Goal: Contribute content: Add original content to the website for others to see

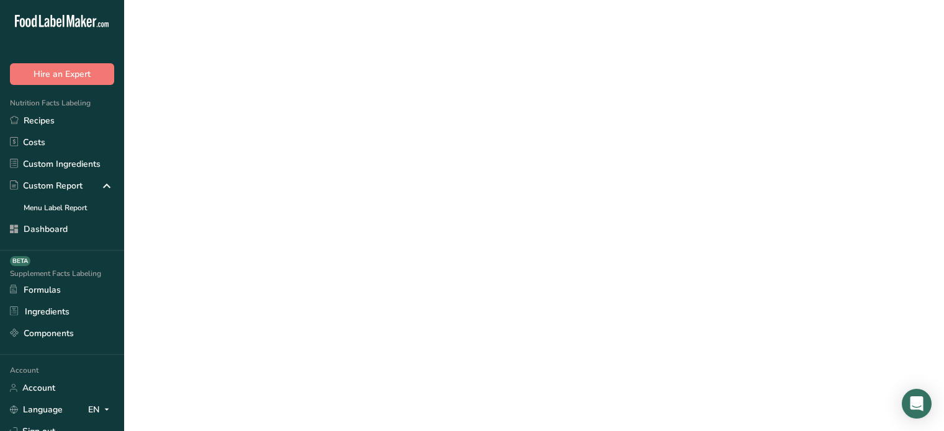
click at [43, 115] on link "Recipes" at bounding box center [62, 121] width 124 height 22
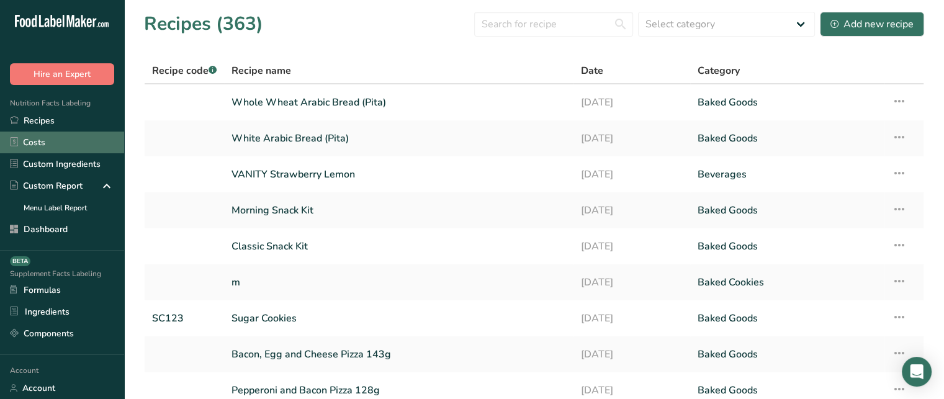
click at [44, 146] on link "Costs" at bounding box center [62, 143] width 124 height 22
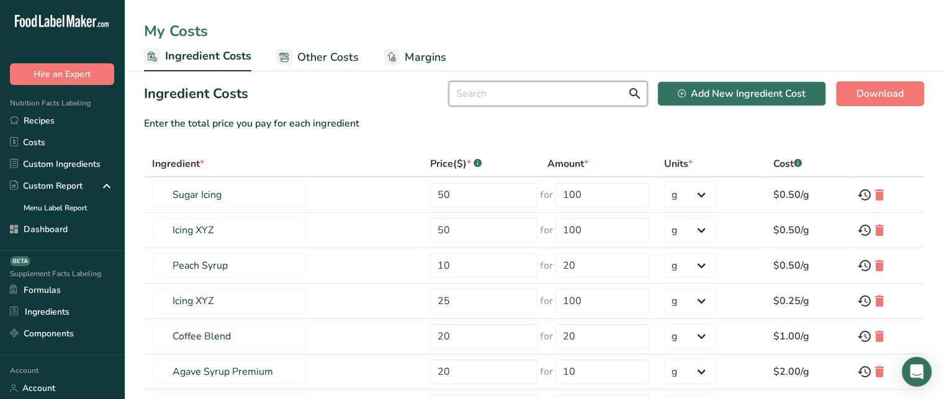
click at [529, 96] on input "text" at bounding box center [548, 93] width 199 height 25
click at [476, 196] on input "50" at bounding box center [483, 194] width 107 height 25
click at [50, 123] on link "Recipes" at bounding box center [62, 121] width 124 height 22
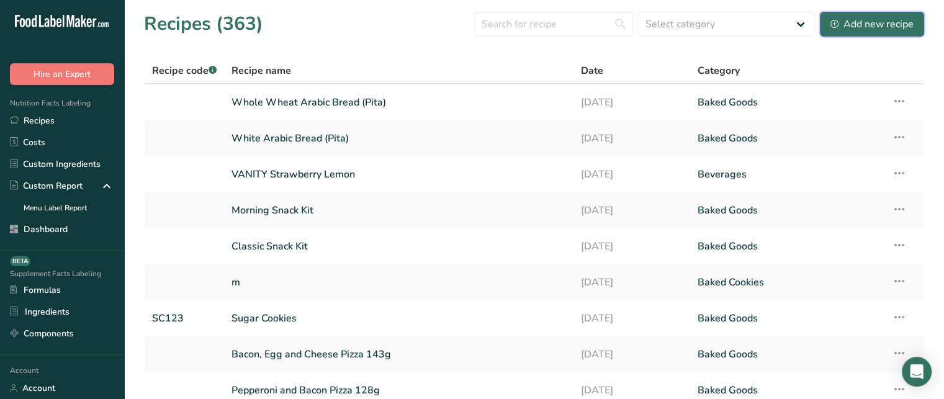
click at [839, 27] on div "Add new recipe" at bounding box center [871, 24] width 83 height 15
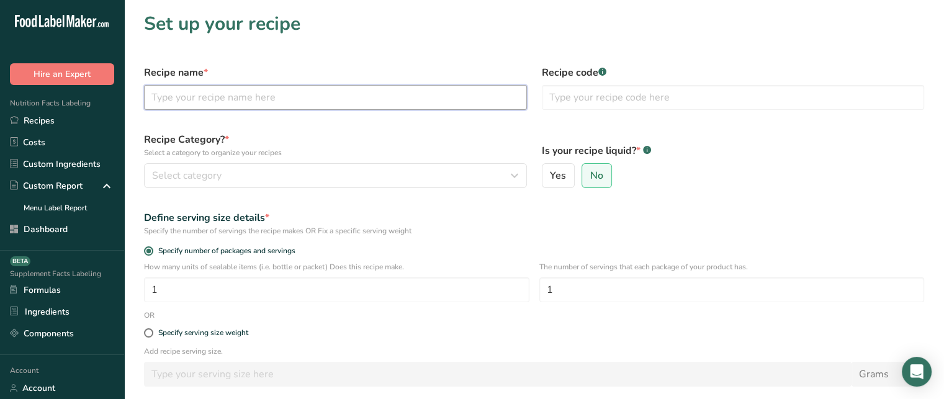
click at [397, 85] on input "text" at bounding box center [335, 97] width 383 height 25
type input "Sugar Cookies"
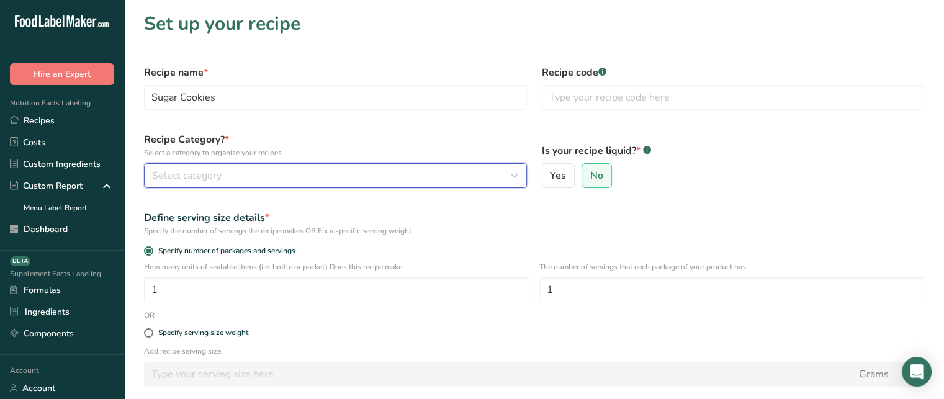
click at [308, 176] on div "Select category" at bounding box center [331, 175] width 359 height 15
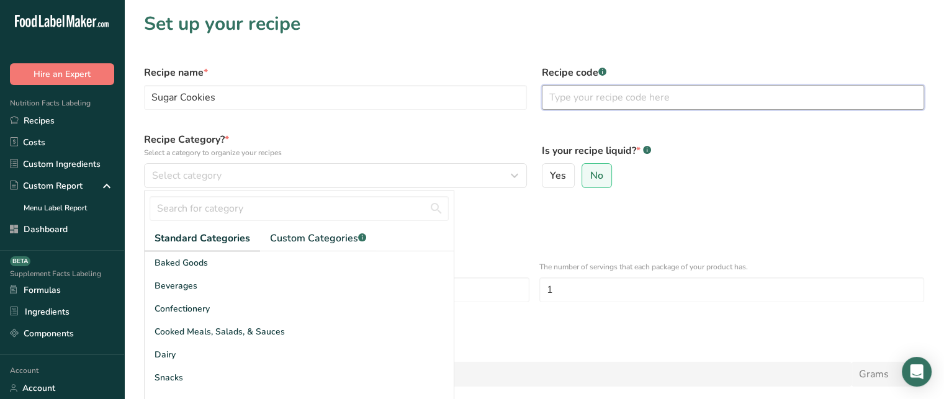
click at [618, 104] on input "text" at bounding box center [733, 97] width 383 height 25
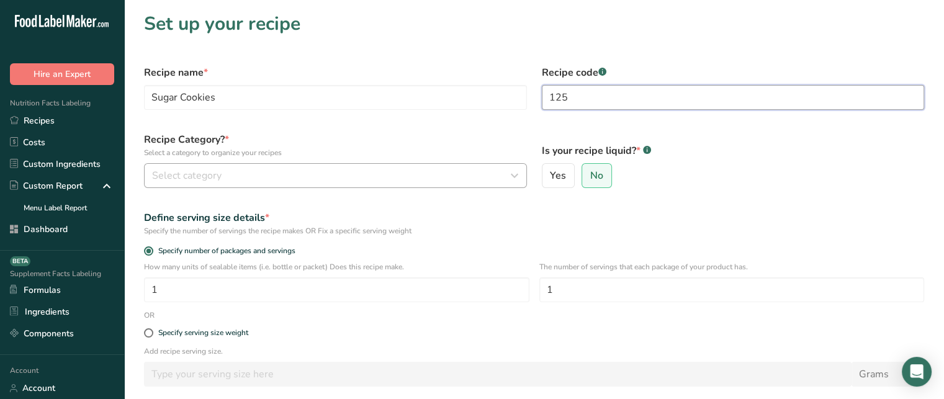
type input "125"
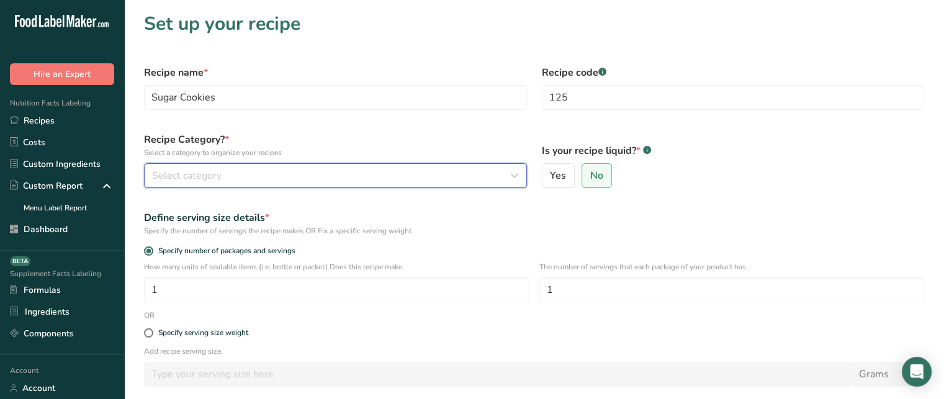
click at [321, 180] on div "Select category" at bounding box center [331, 175] width 359 height 15
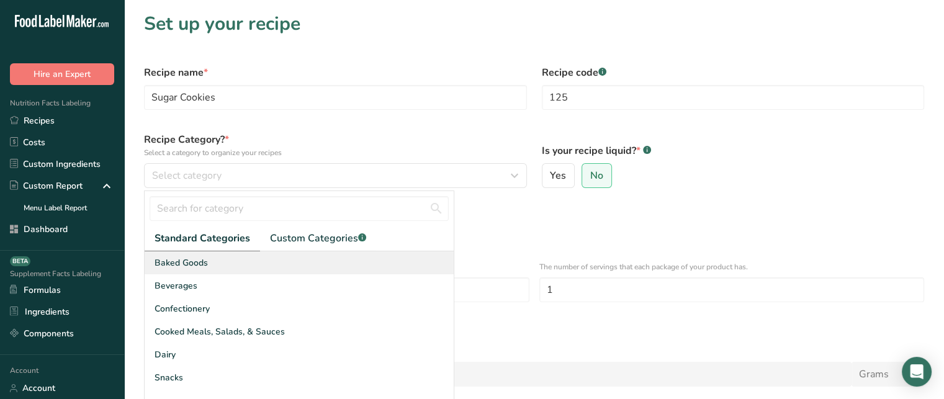
click at [208, 261] on div "Baked Goods" at bounding box center [299, 262] width 309 height 23
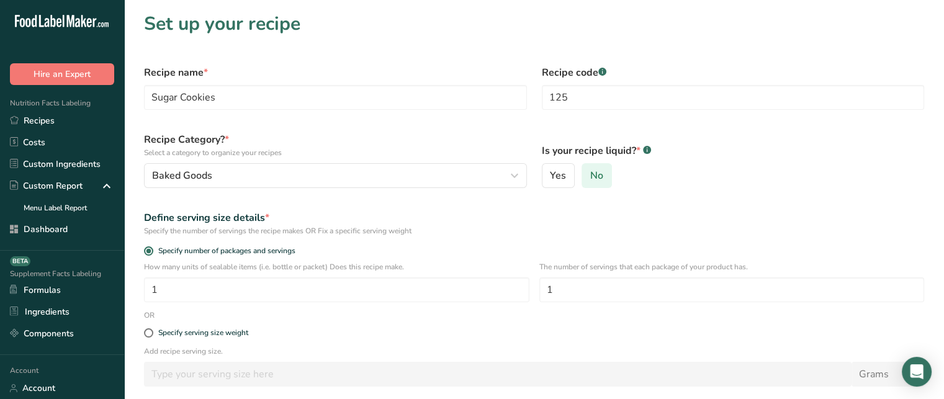
click at [601, 178] on span "No" at bounding box center [596, 175] width 13 height 12
click at [590, 178] on input "No" at bounding box center [586, 176] width 8 height 8
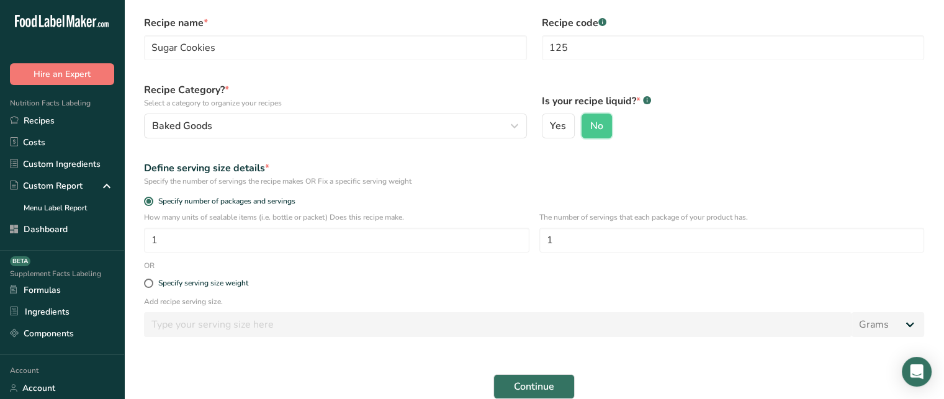
scroll to position [67, 0]
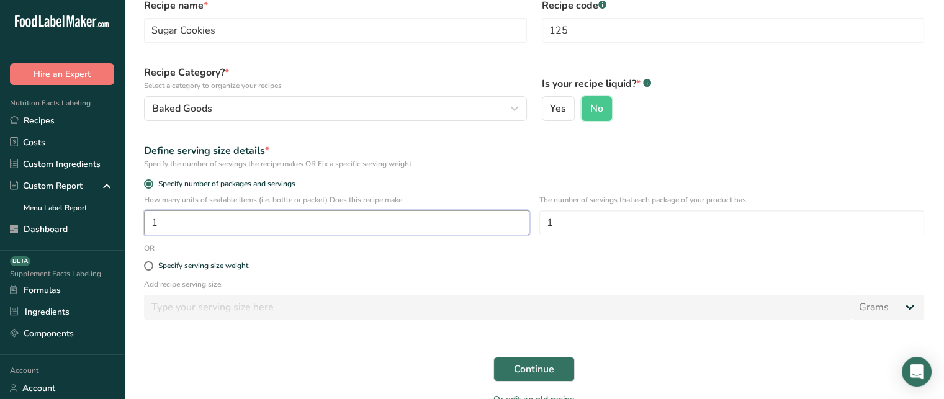
click at [333, 227] on input "1" at bounding box center [336, 222] width 385 height 25
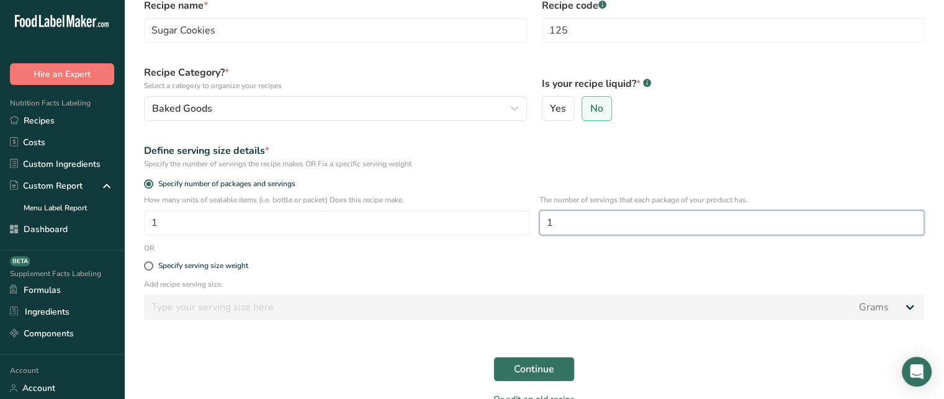
click at [583, 222] on input "1" at bounding box center [731, 222] width 385 height 25
type input "10"
click at [155, 268] on span "Specify serving size weight" at bounding box center [200, 265] width 95 height 9
click at [152, 268] on input "Specify serving size weight" at bounding box center [148, 266] width 8 height 8
radio input "true"
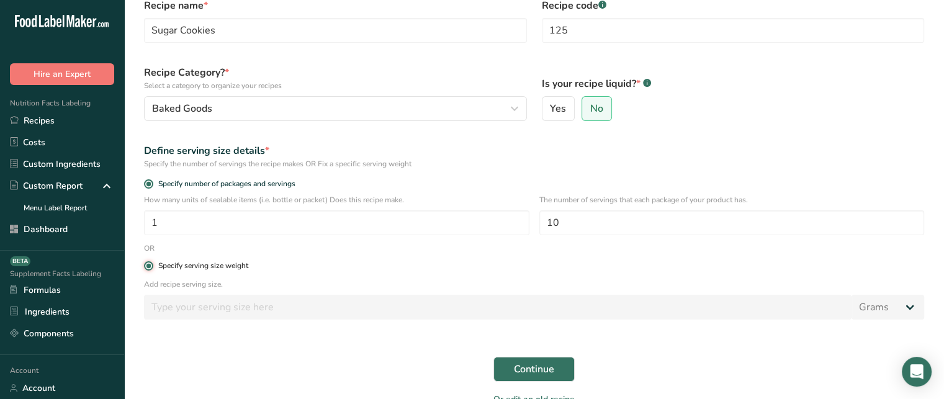
radio input "false"
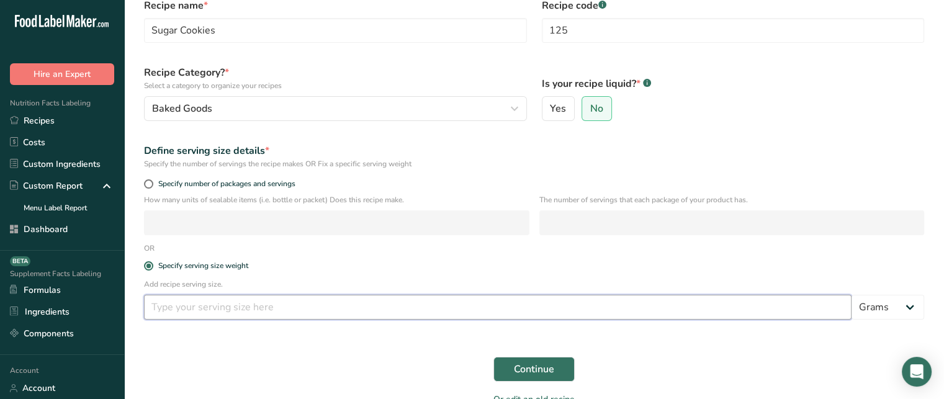
click at [625, 306] on input "number" at bounding box center [497, 307] width 707 height 25
type input "20"
click at [884, 307] on select "Grams kg mg mcg lb oz l mL fl oz tbsp tsp cup qt gallon" at bounding box center [887, 307] width 73 height 25
select select "17"
click at [851, 295] on select "Grams kg mg mcg lb oz l mL fl oz tbsp tsp cup qt gallon" at bounding box center [887, 307] width 73 height 25
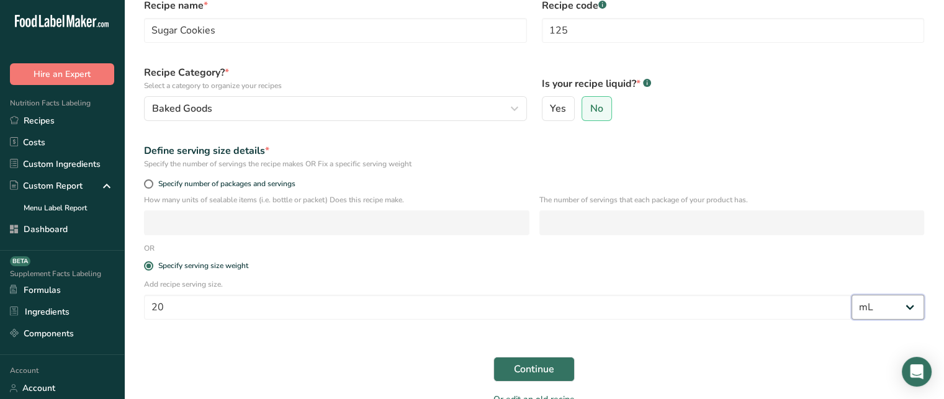
select select "22"
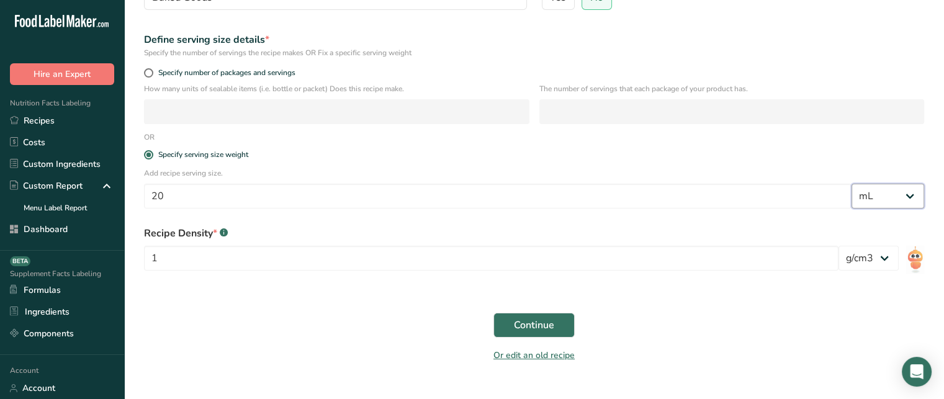
scroll to position [179, 0]
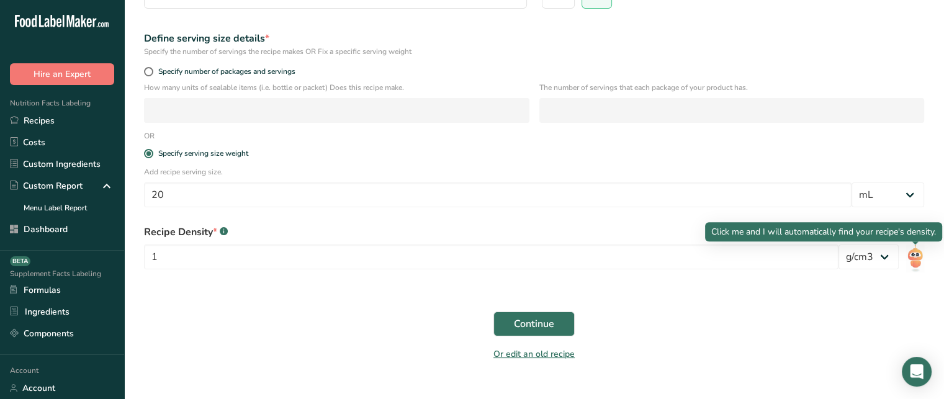
click at [913, 256] on img at bounding box center [915, 258] width 18 height 28
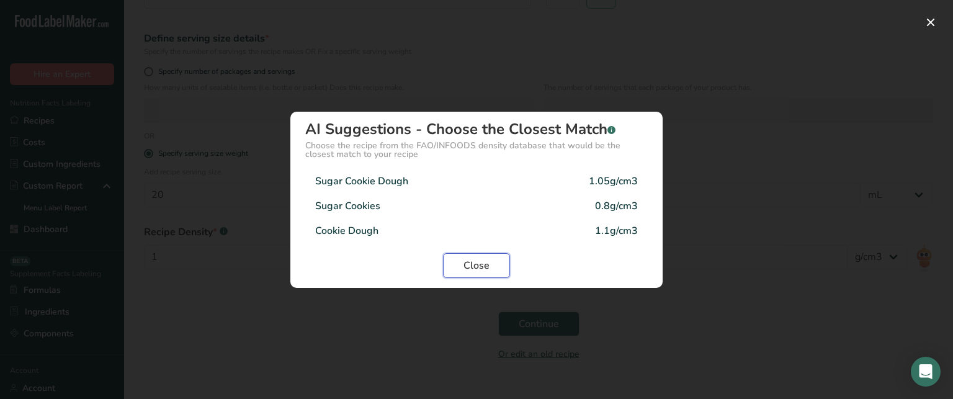
click at [499, 267] on button "Close" at bounding box center [476, 265] width 67 height 25
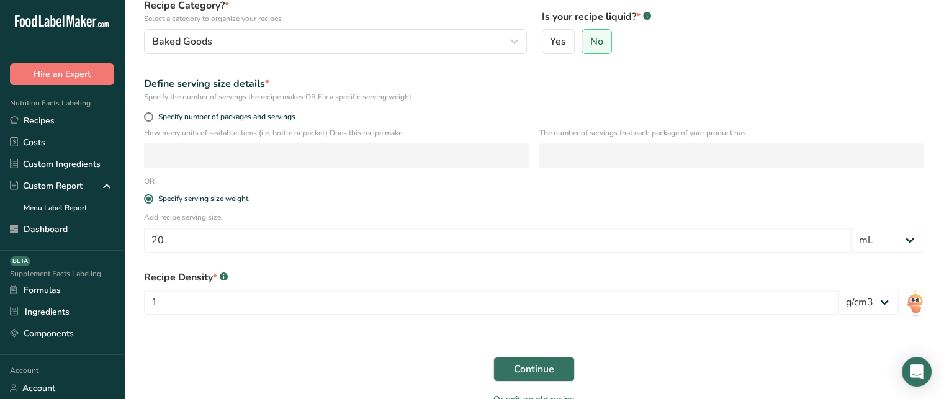
scroll to position [125, 0]
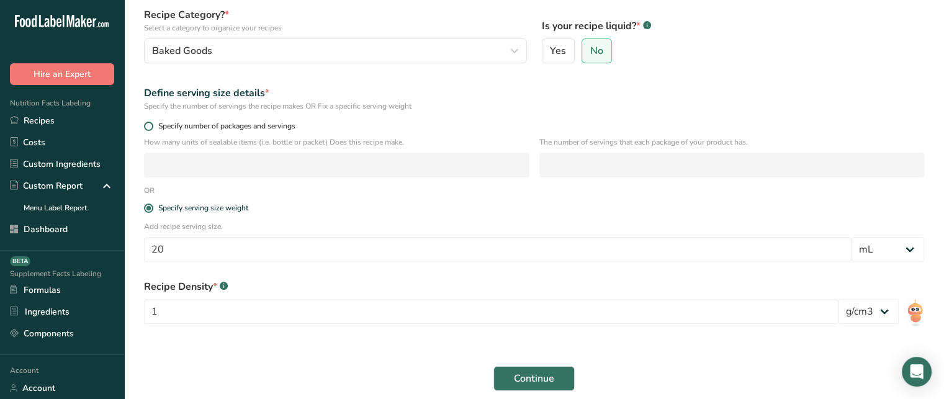
click at [149, 123] on span at bounding box center [148, 126] width 9 height 9
click at [149, 123] on input "Specify number of packages and servings" at bounding box center [148, 126] width 8 height 8
radio input "true"
radio input "false"
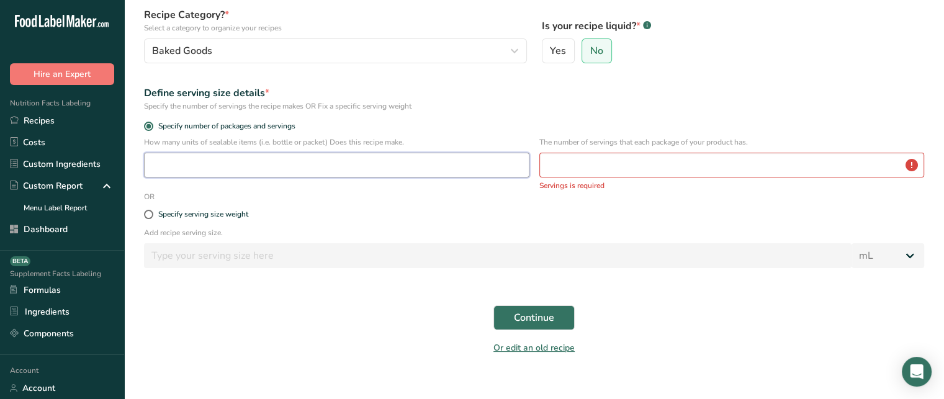
click at [179, 157] on input "number" at bounding box center [336, 165] width 385 height 25
type input "1"
click at [590, 164] on input "number" at bounding box center [731, 165] width 385 height 25
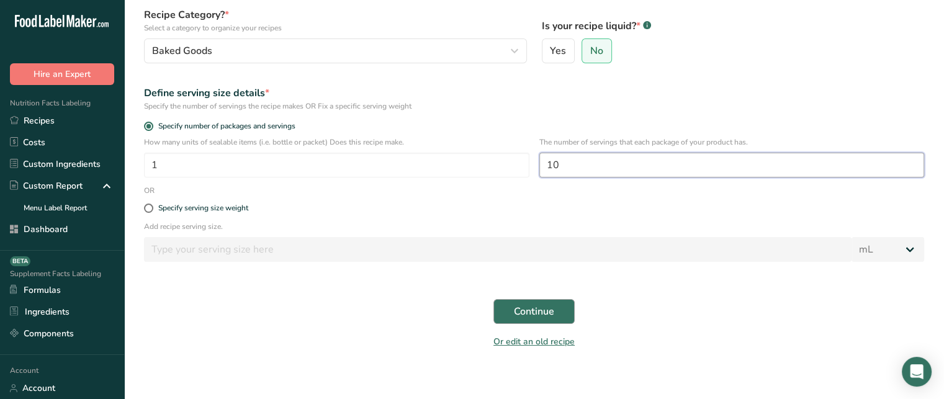
type input "10"
click at [529, 308] on span "Continue" at bounding box center [534, 311] width 40 height 15
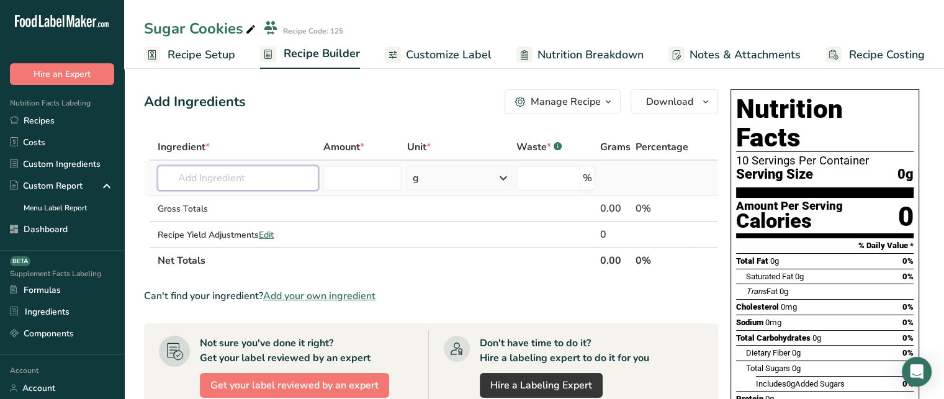
click at [211, 179] on input "text" at bounding box center [238, 178] width 161 height 25
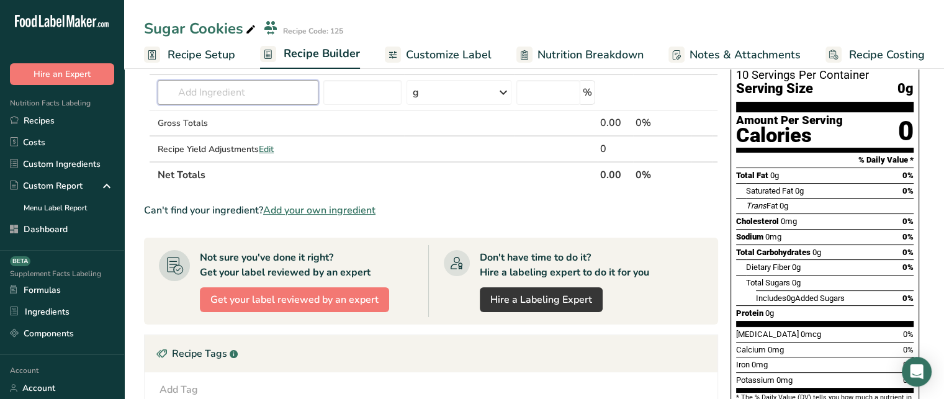
scroll to position [50, 0]
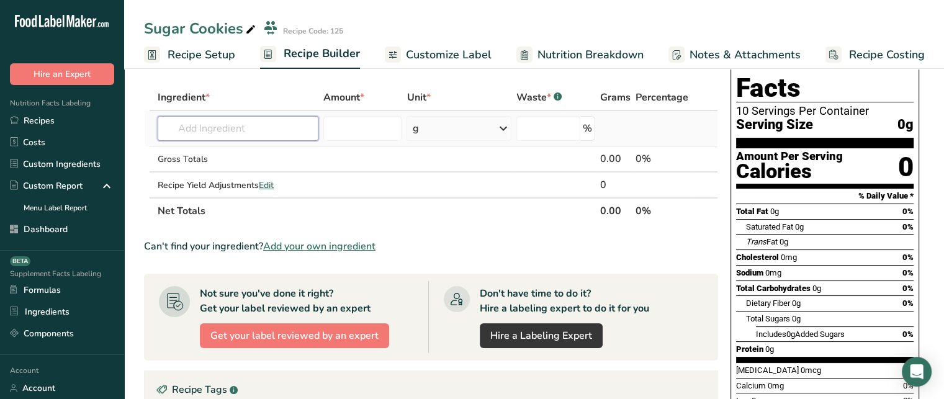
click at [269, 119] on input "text" at bounding box center [238, 128] width 161 height 25
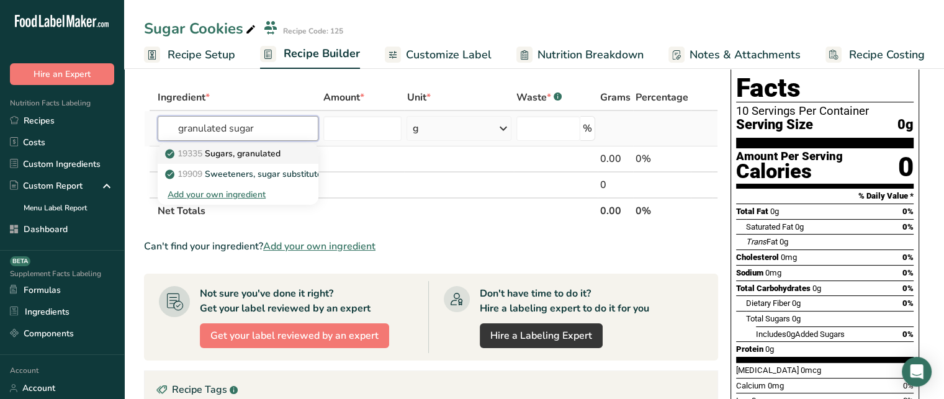
type input "granulated sugar"
click at [261, 156] on p "19335 [GEOGRAPHIC_DATA], granulated" at bounding box center [224, 153] width 113 height 13
type input "Sugars, granulated"
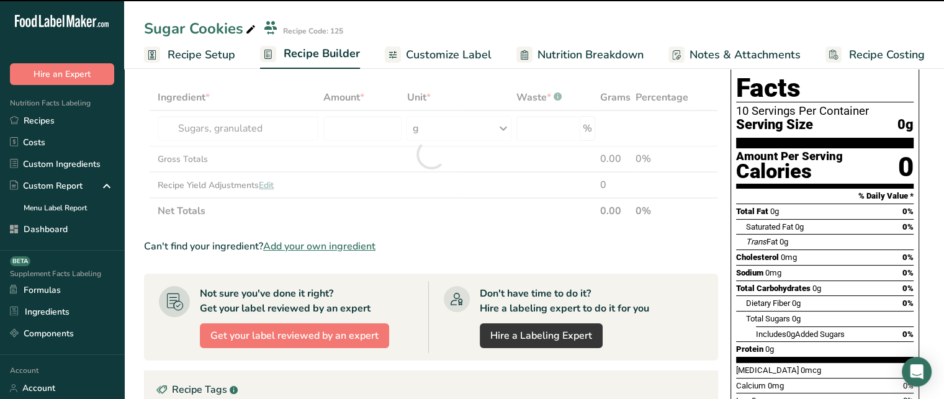
type input "0"
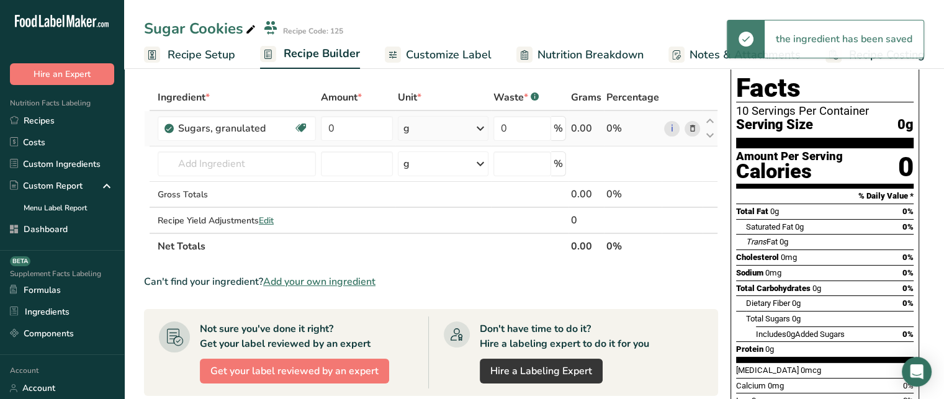
click at [450, 129] on div "g" at bounding box center [443, 128] width 91 height 25
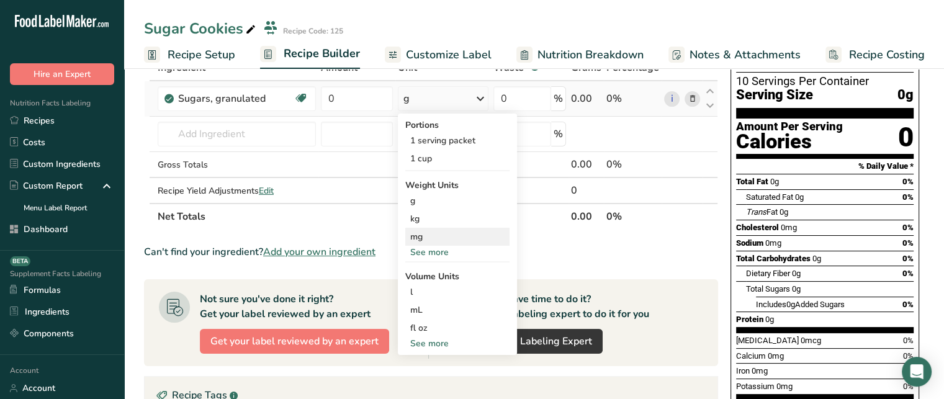
scroll to position [81, 0]
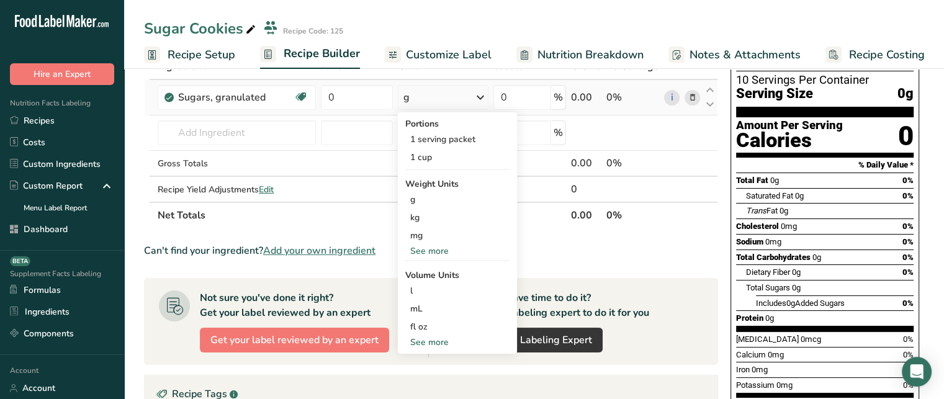
click at [447, 253] on div "See more" at bounding box center [457, 250] width 104 height 13
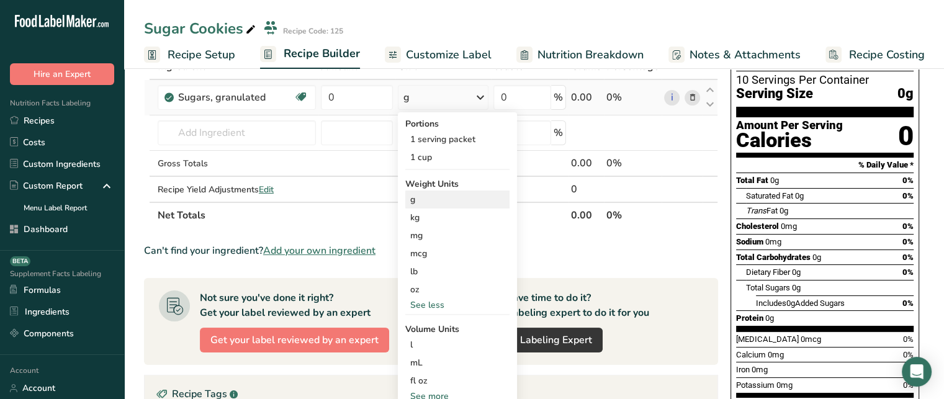
drag, startPoint x: 432, startPoint y: 278, endPoint x: 444, endPoint y: 204, distance: 74.7
click at [444, 204] on div "Portions 1 serving packet 1 cup Weight Units g kg mg mcg lb oz See less Volume …" at bounding box center [457, 259] width 119 height 295
click at [439, 203] on div "g" at bounding box center [457, 199] width 104 height 18
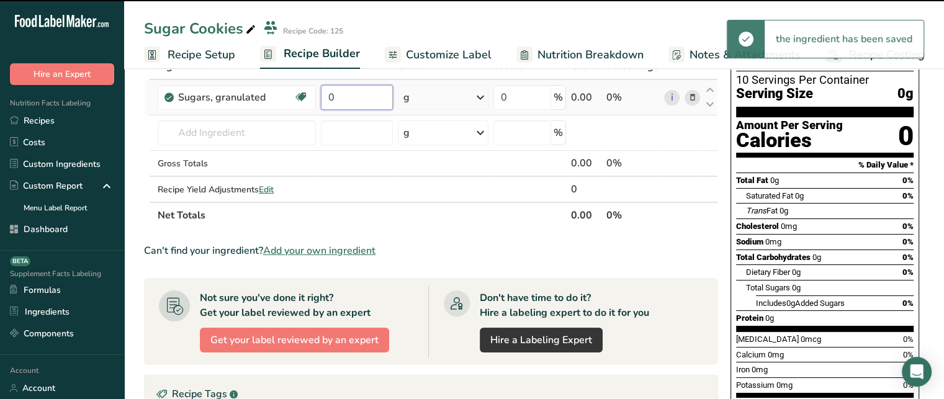
click at [356, 99] on input "0" at bounding box center [357, 97] width 72 height 25
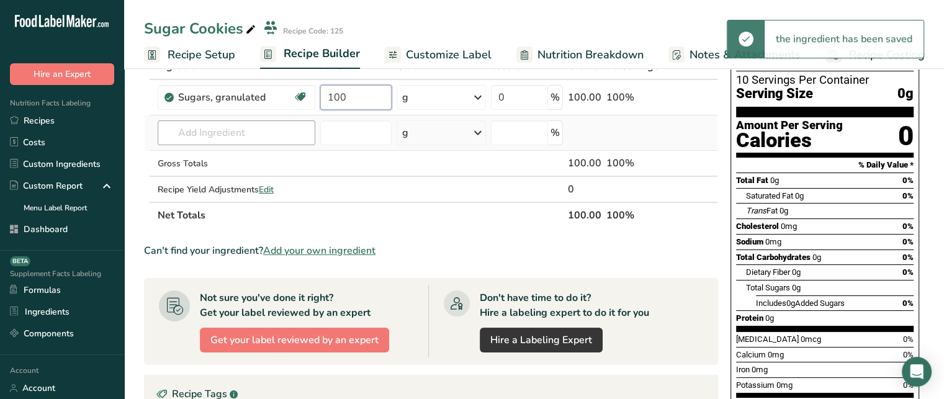
type input "100"
click at [296, 132] on div "Ingredient * Amount * Unit * Waste * .a-a{fill:#347362;}.b-a{fill:#fff;} Grams …" at bounding box center [431, 140] width 574 height 175
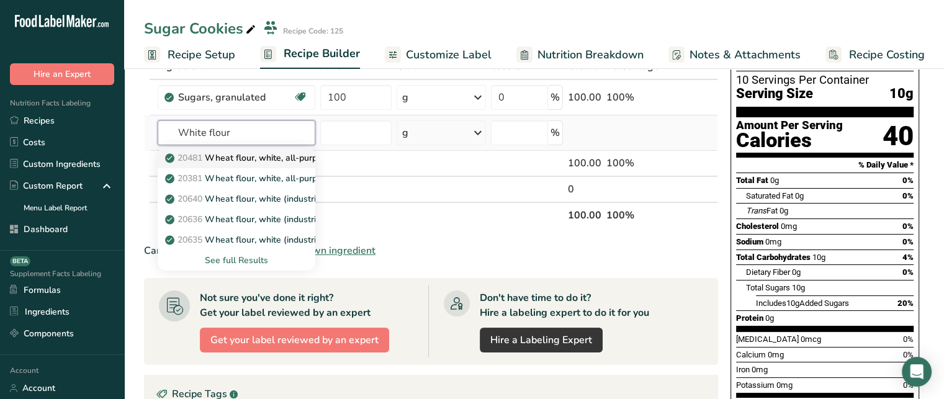
type input "White flour"
click at [264, 158] on p "20481 Wheat flour, white, all-purpose, unenriched" at bounding box center [274, 157] width 212 height 13
type input "Wheat flour, white, all-purpose, unenriched"
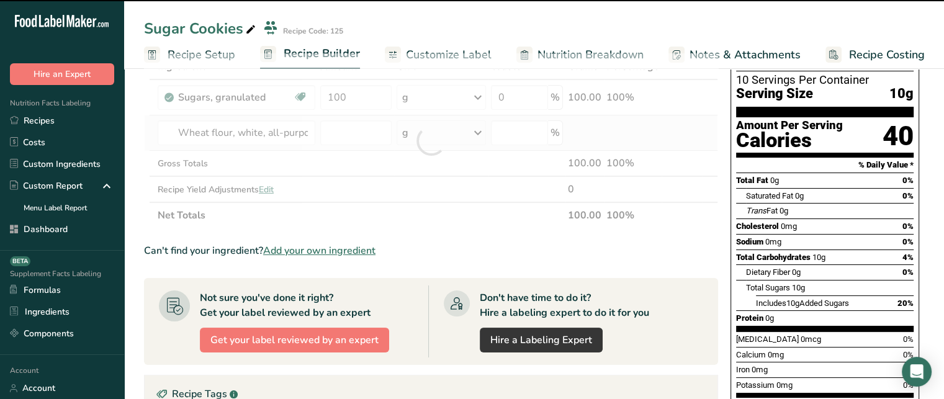
type input "0"
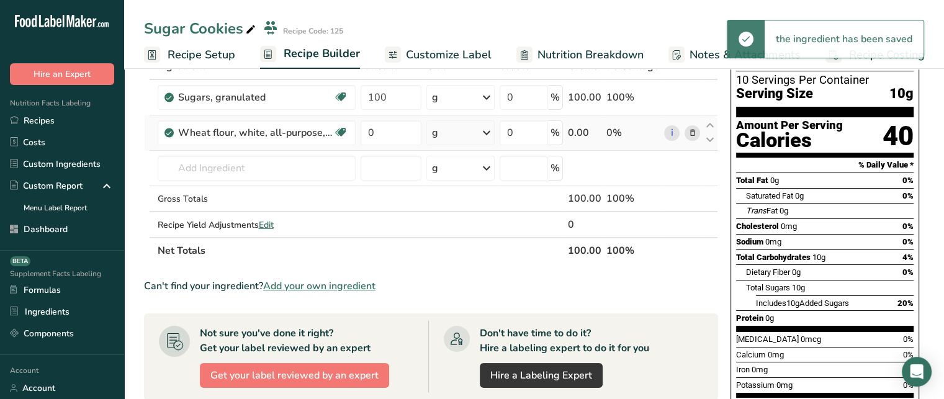
click at [463, 133] on div "g" at bounding box center [460, 132] width 68 height 25
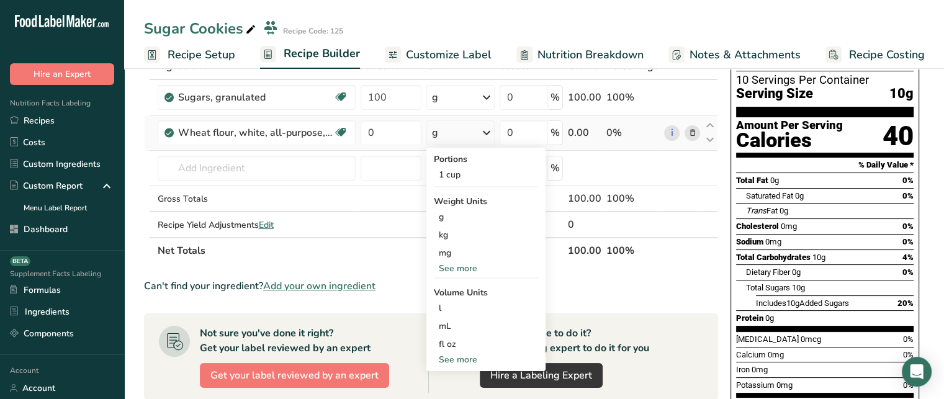
click at [452, 270] on div "See more" at bounding box center [486, 268] width 104 height 13
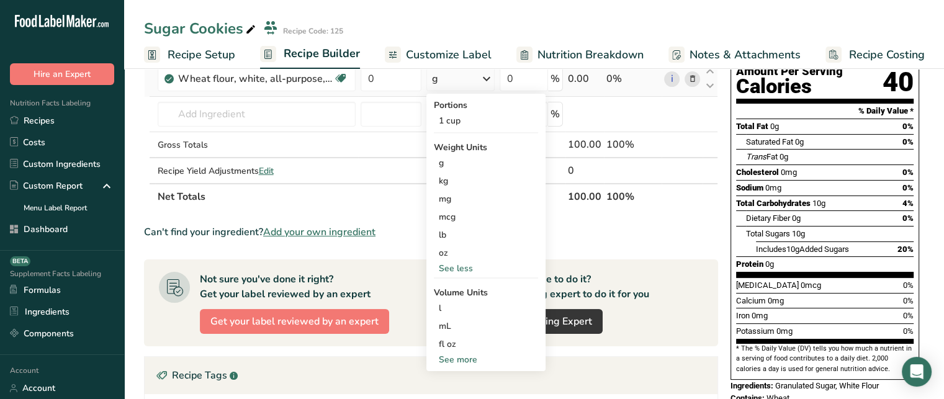
scroll to position [155, 0]
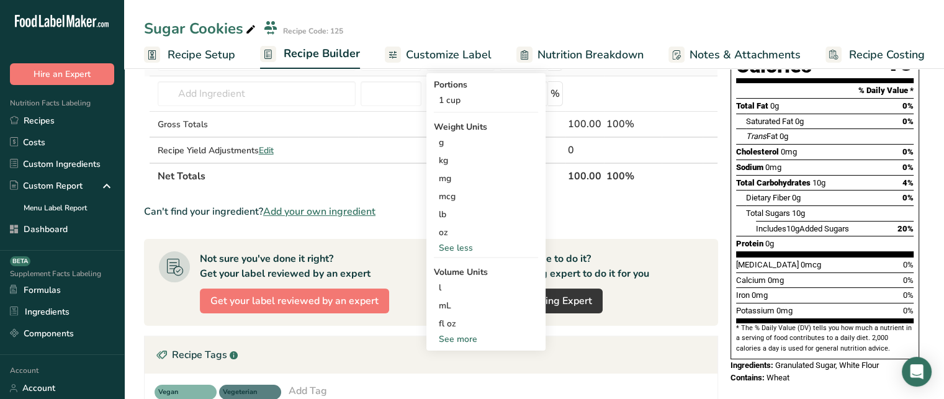
click at [472, 341] on div "See more" at bounding box center [486, 339] width 104 height 13
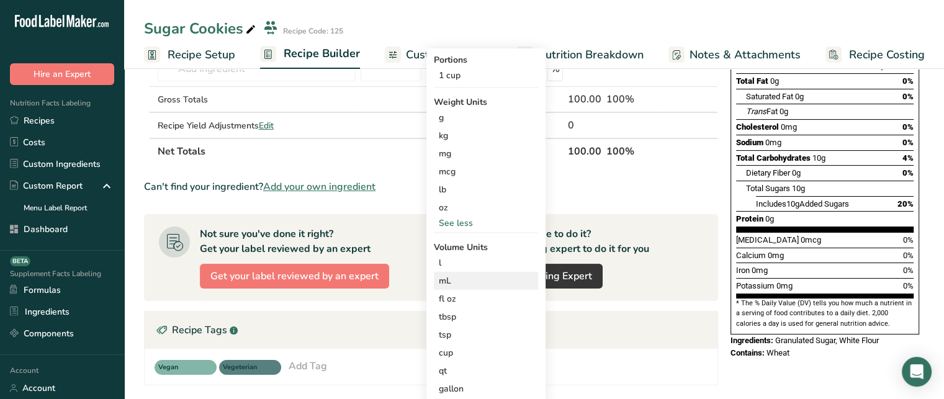
click at [450, 279] on div "mL" at bounding box center [486, 280] width 94 height 13
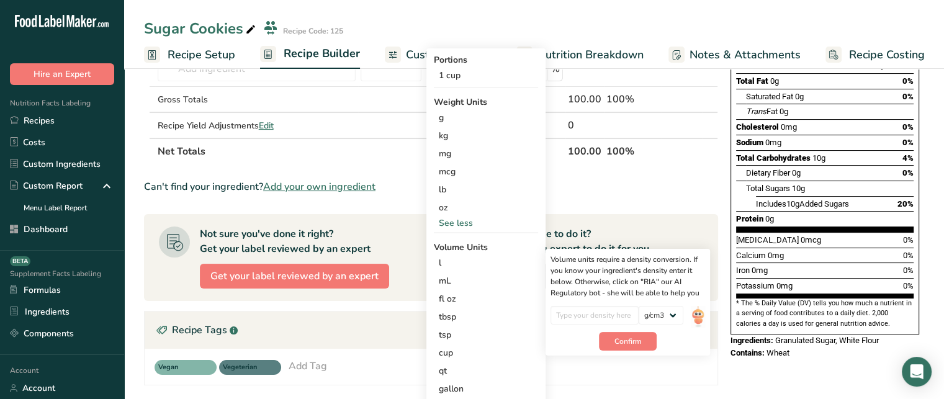
click at [336, 163] on section "Ingredient * Amount * Unit * Waste * .a-a{fill:#347362;}.b-a{fill:#fff;} Grams …" at bounding box center [431, 264] width 574 height 620
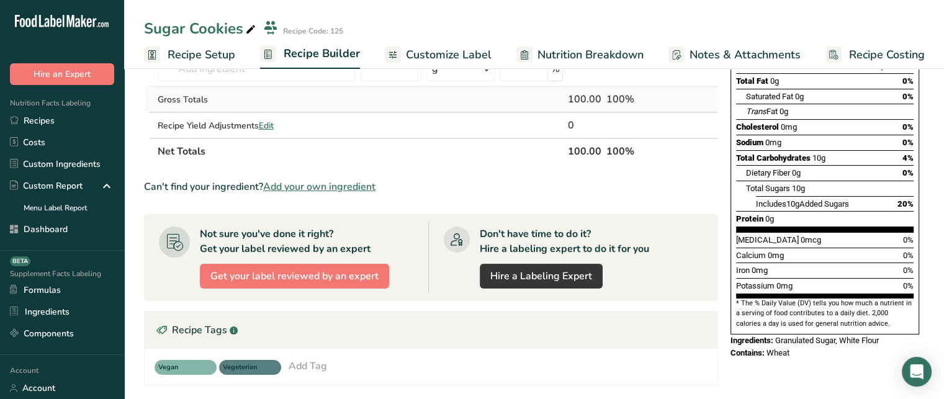
click at [491, 110] on td at bounding box center [460, 100] width 73 height 26
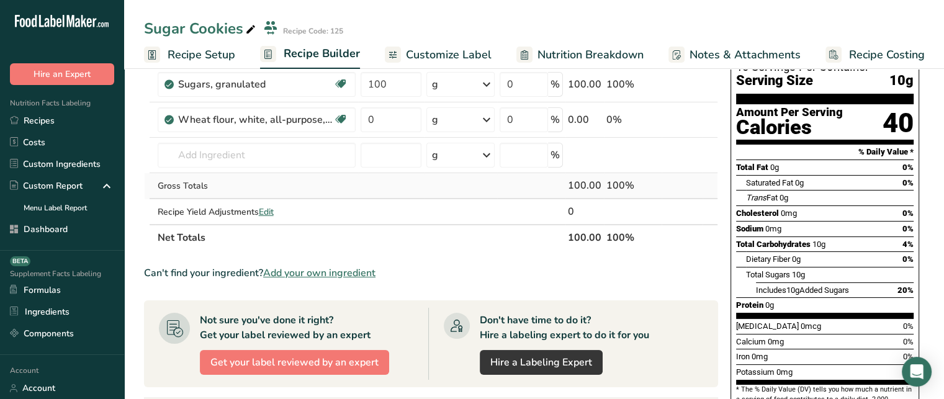
scroll to position [81, 0]
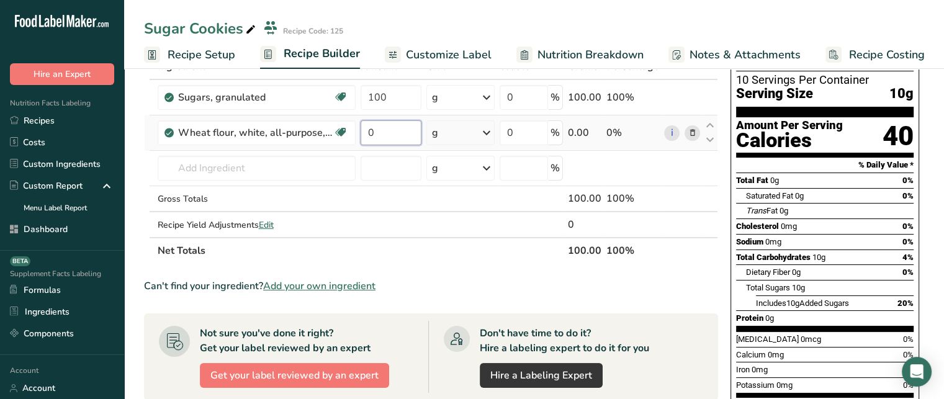
click at [393, 132] on input "0" at bounding box center [390, 132] width 61 height 25
type input "50"
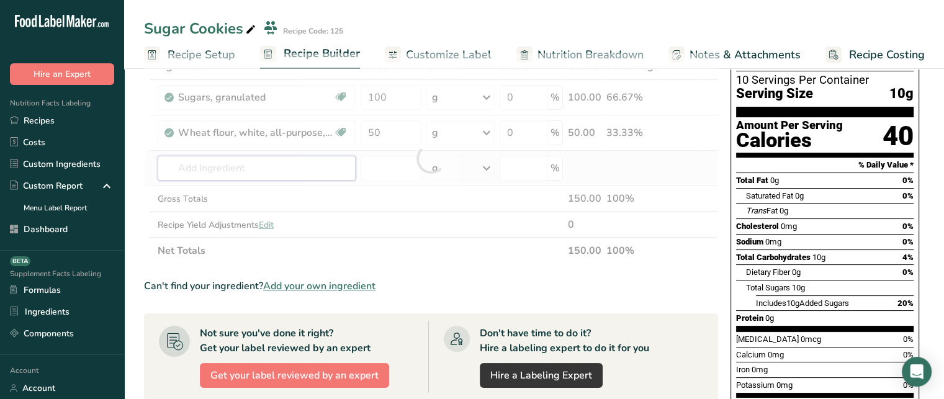
click at [272, 178] on div "Ingredient * Amount * Unit * Waste * .a-a{fill:#347362;}.b-a{fill:#fff;} Grams …" at bounding box center [431, 158] width 574 height 210
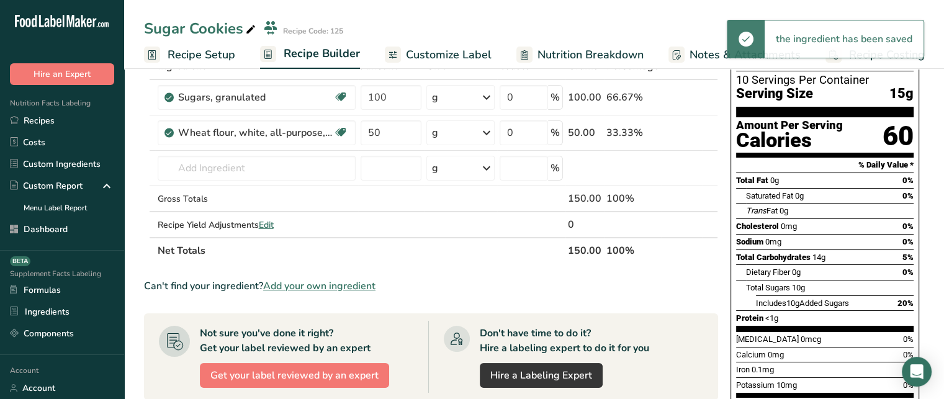
click at [310, 284] on span "Add your own ingredient" at bounding box center [319, 286] width 112 height 15
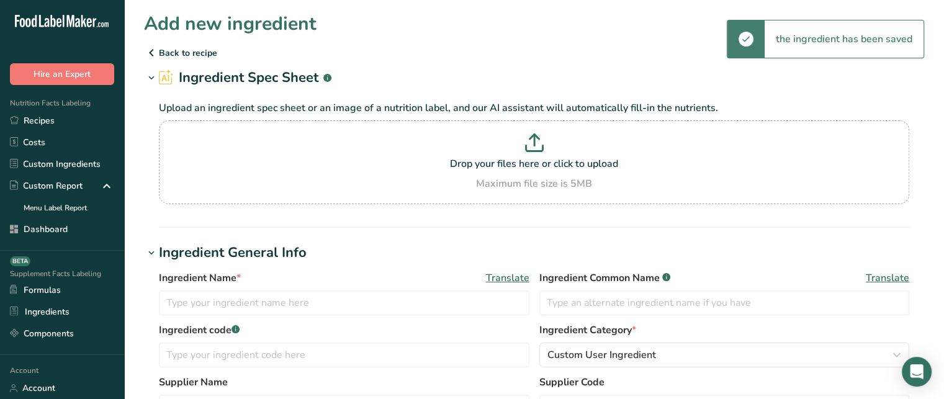
scroll to position [110, 0]
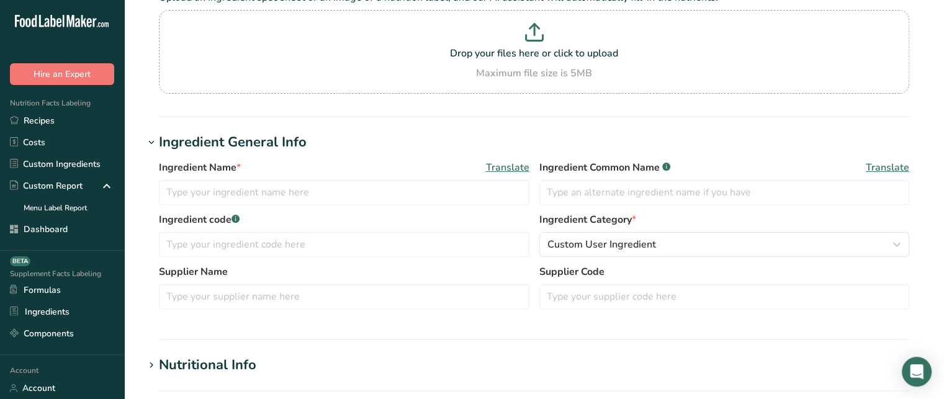
click at [391, 177] on div "Ingredient Name * Translate" at bounding box center [344, 182] width 370 height 45
click at [385, 187] on input "text" at bounding box center [344, 192] width 370 height 25
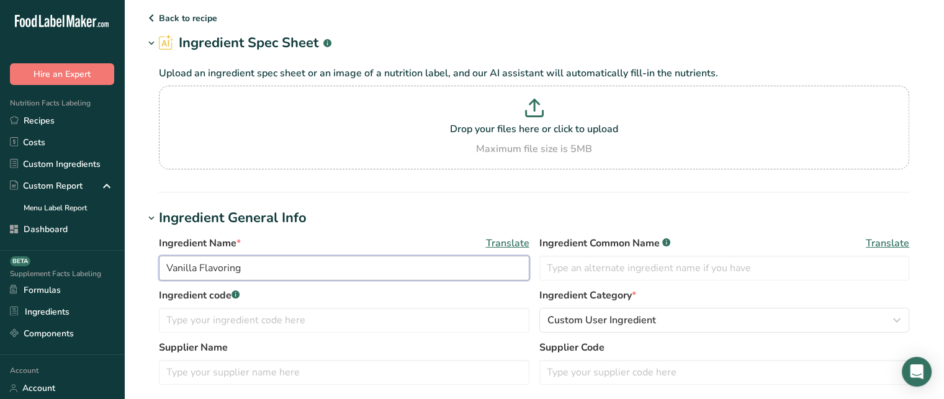
scroll to position [22, 0]
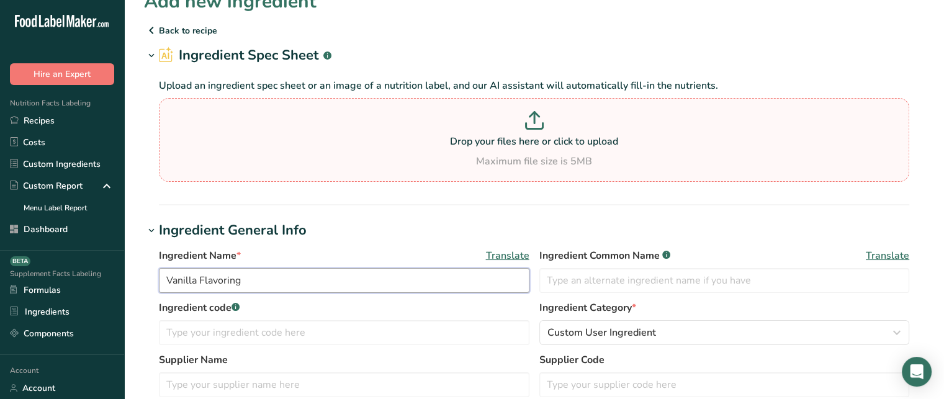
type input "Vanilla Flavoring"
click at [518, 132] on p at bounding box center [534, 122] width 744 height 23
click at [518, 132] on input "Drop your files here or click to upload Maximum file size is 5MB" at bounding box center [534, 140] width 750 height 84
type input "C:\fakepath\Nutrition-Facts-Label-Download-Label1.pdf"
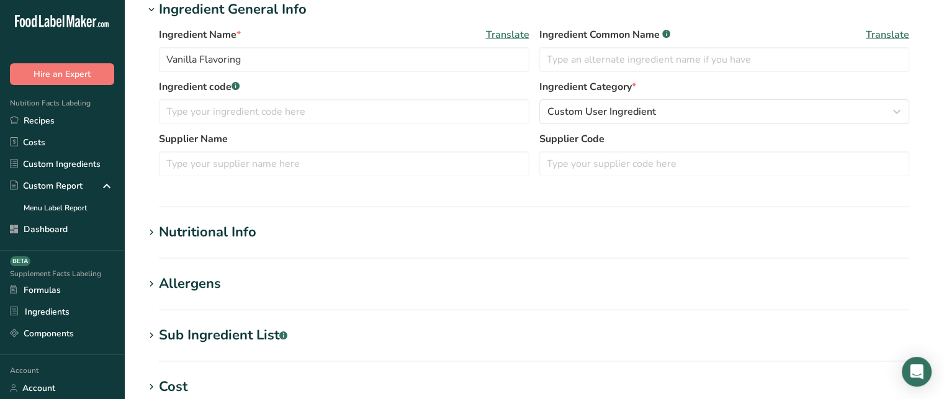
scroll to position [220, 0]
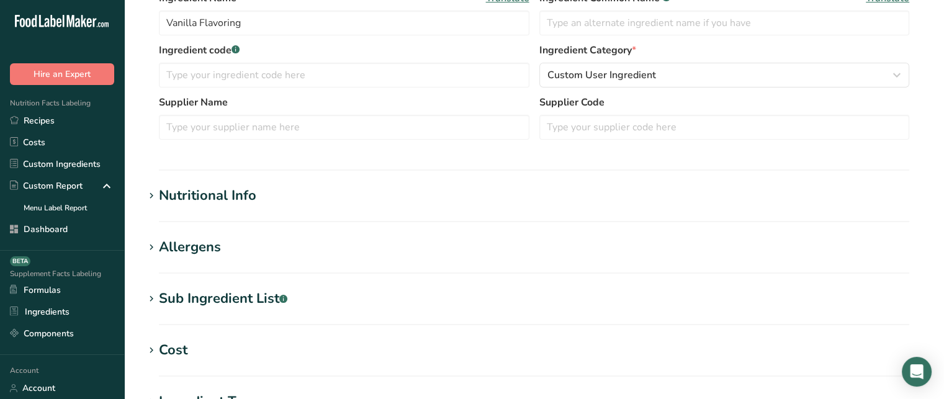
click at [221, 194] on div "Nutritional Info" at bounding box center [207, 196] width 97 height 20
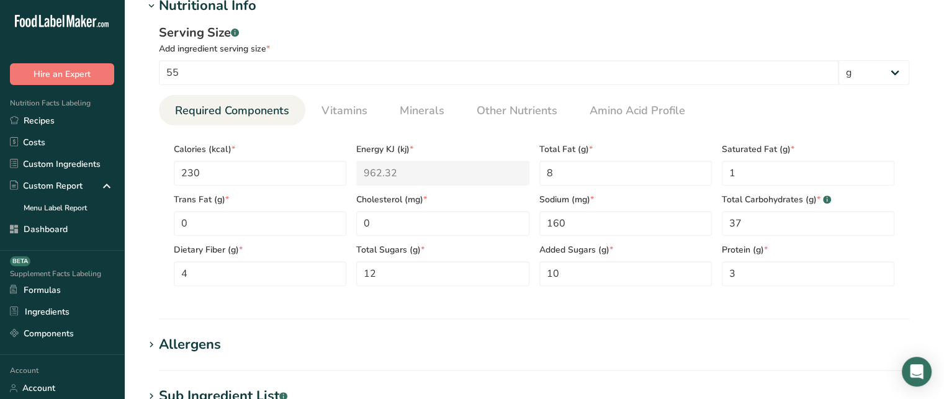
scroll to position [403, 0]
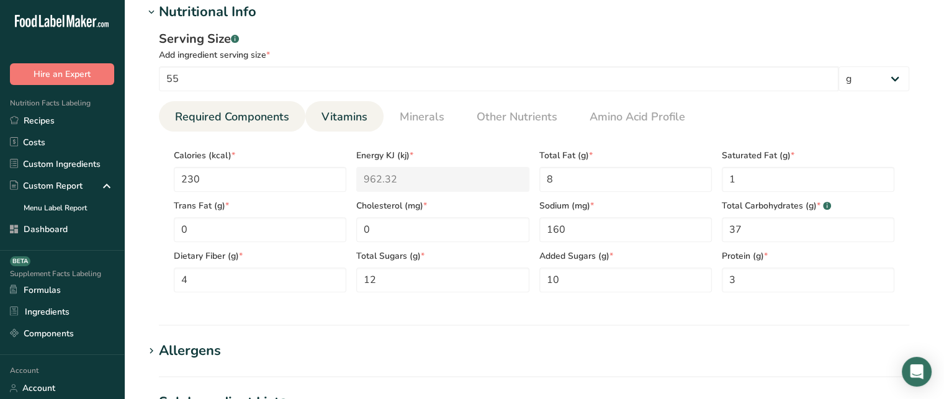
click at [321, 114] on span "Vitamins" at bounding box center [344, 117] width 46 height 17
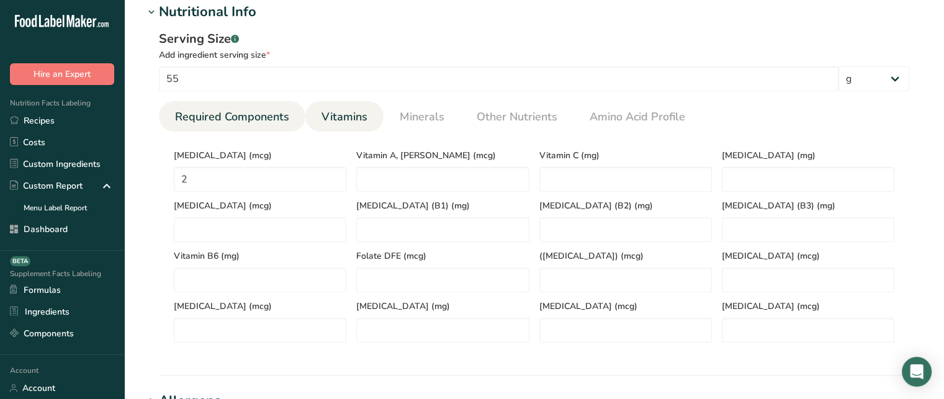
click at [253, 109] on span "Required Components" at bounding box center [232, 117] width 114 height 17
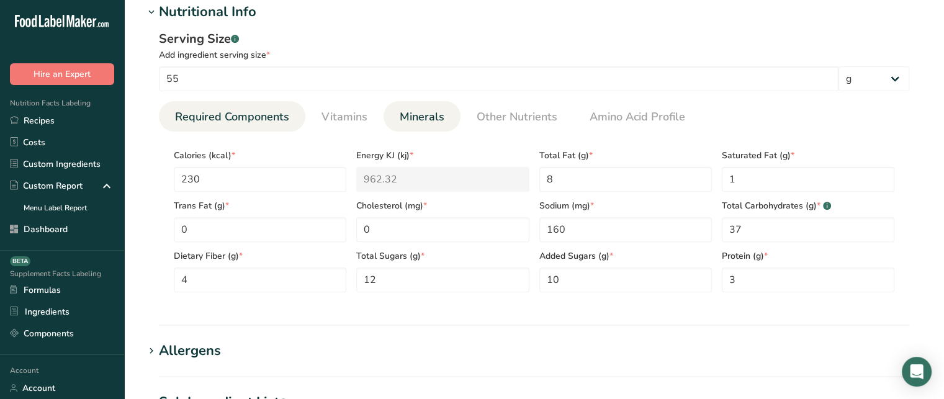
click at [419, 109] on span "Minerals" at bounding box center [422, 117] width 45 height 17
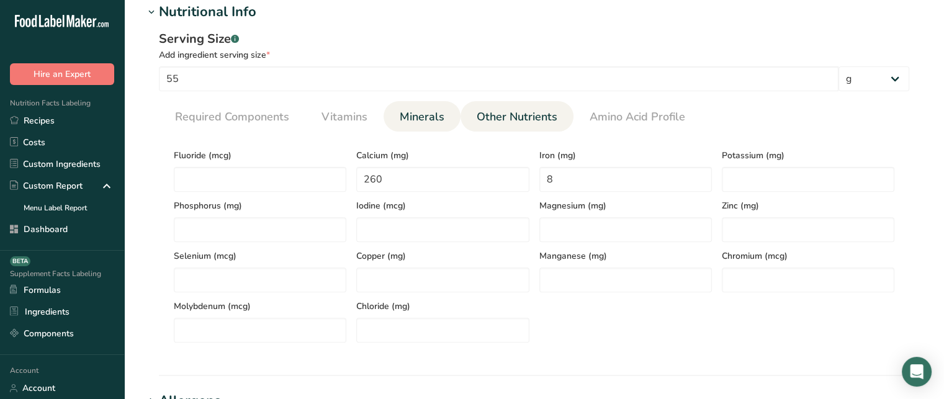
click at [539, 116] on span "Other Nutrients" at bounding box center [517, 117] width 81 height 17
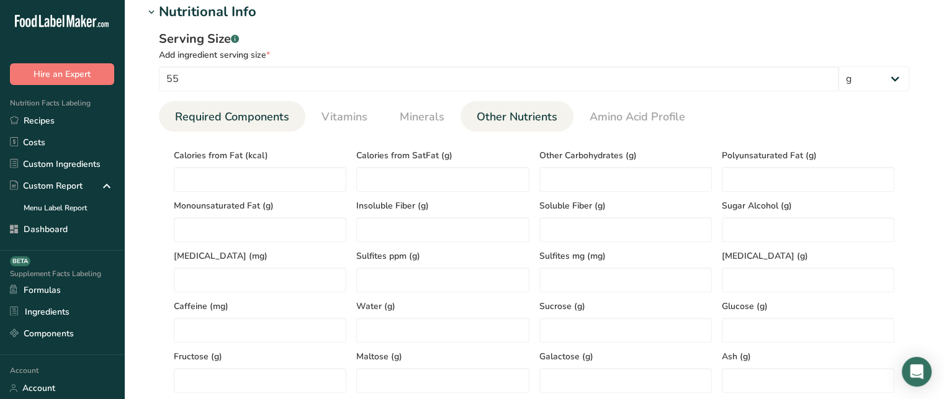
click at [255, 117] on span "Required Components" at bounding box center [232, 117] width 114 height 17
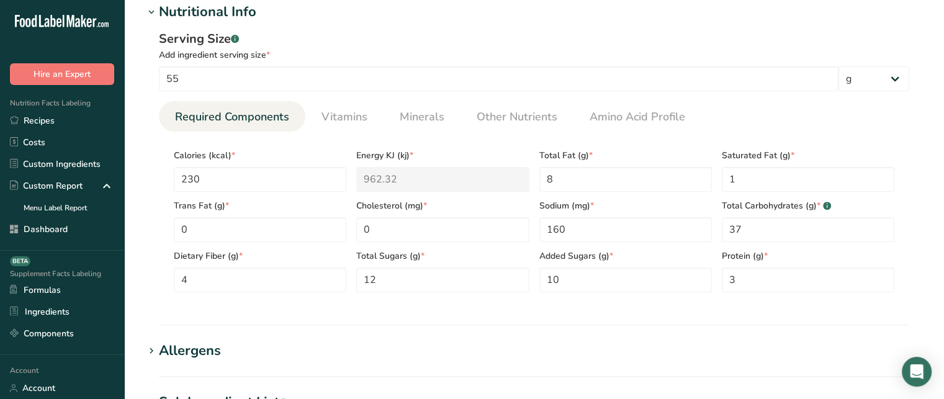
drag, startPoint x: 943, startPoint y: 161, endPoint x: 952, endPoint y: 186, distance: 27.1
click at [943, 186] on html ".a-20{fill:#fff;} Hire an Expert Nutrition Facts Labeling Recipes Costs Custom …" at bounding box center [472, 191] width 944 height 1188
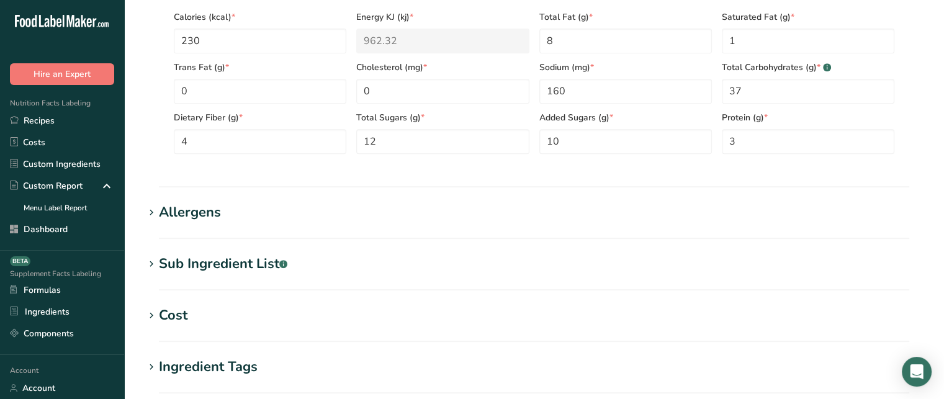
scroll to position [545, 0]
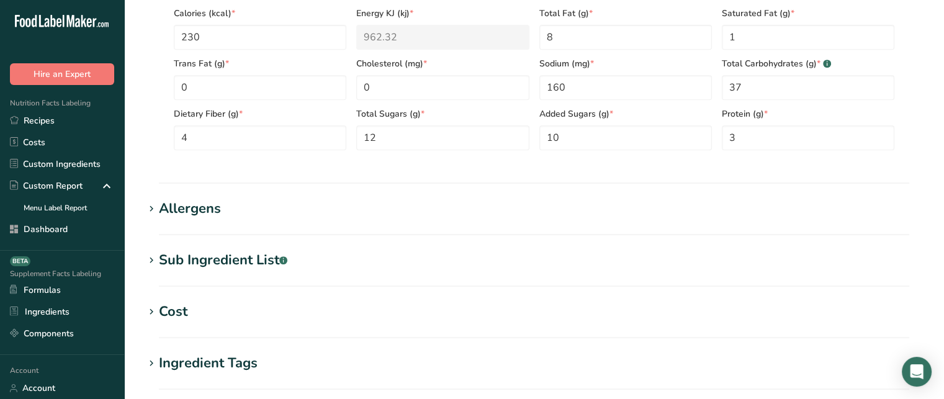
click at [220, 199] on div "Allergens" at bounding box center [190, 209] width 62 height 20
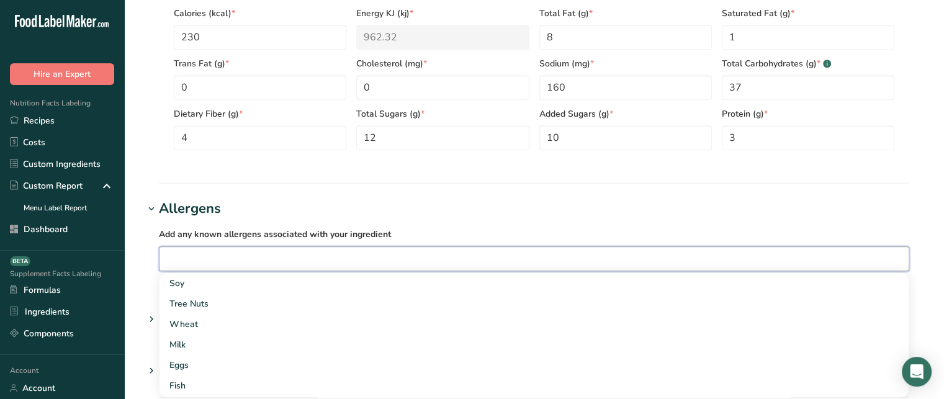
click at [372, 254] on input "text" at bounding box center [533, 258] width 749 height 19
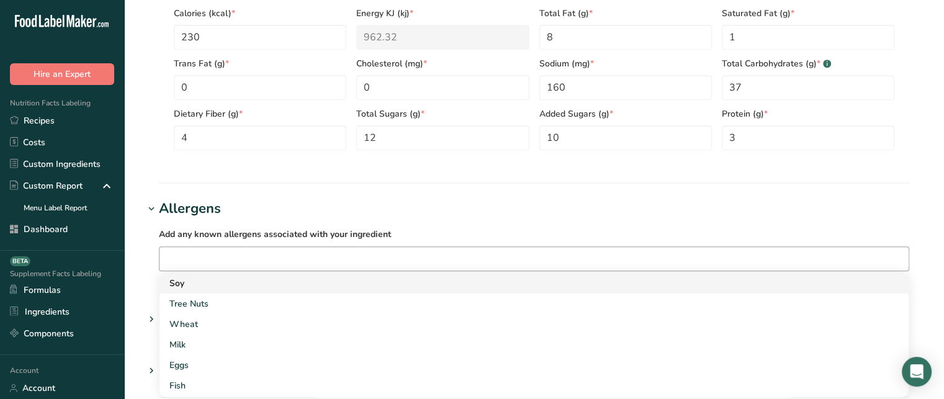
click at [208, 285] on div "Soy" at bounding box center [523, 283] width 709 height 13
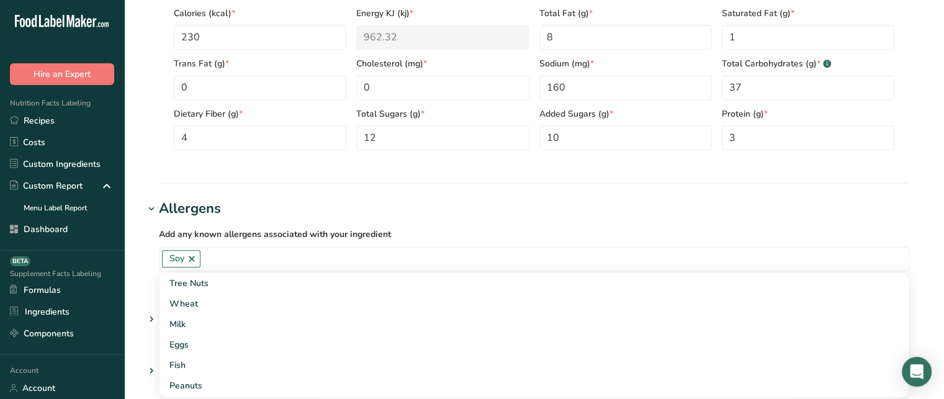
click at [148, 248] on div "Add any known allergens associated with your ingredient Soy Tree Nuts Wheat Mil…" at bounding box center [534, 249] width 780 height 60
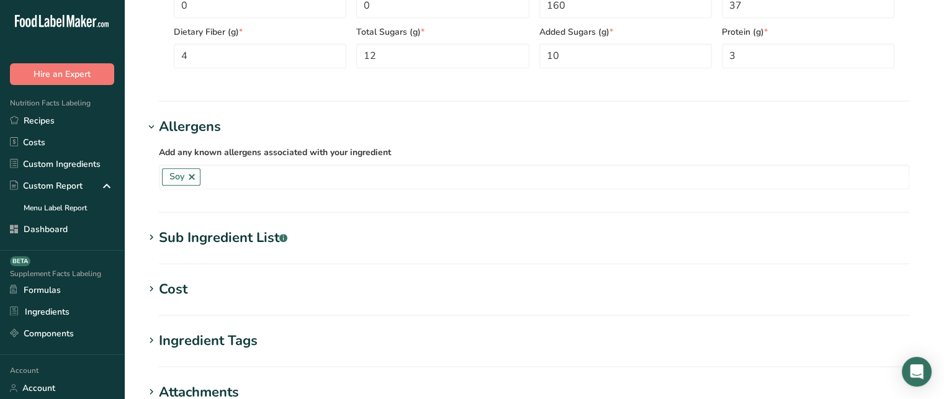
scroll to position [645, 0]
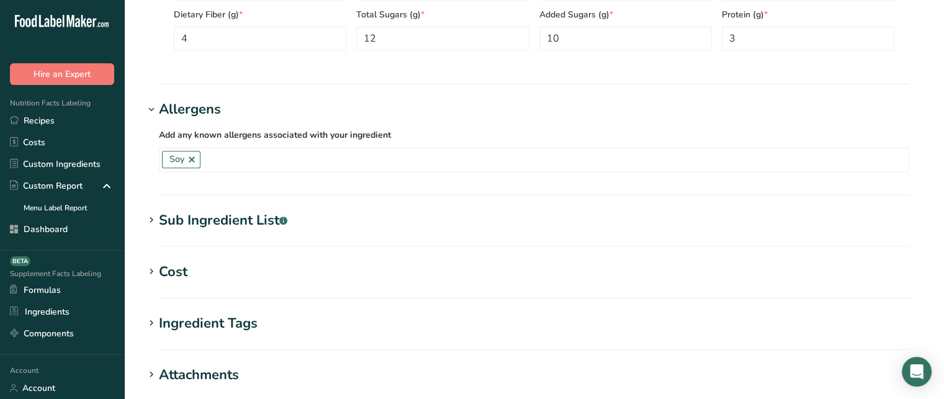
click at [233, 230] on section "Sub Ingredient List .a-a{fill:#347362;}.b-a{fill:#fff;} Translate" at bounding box center [534, 228] width 780 height 37
click at [232, 222] on div "Sub Ingredient List .a-a{fill:#347362;}.b-a{fill:#fff;}" at bounding box center [223, 220] width 128 height 20
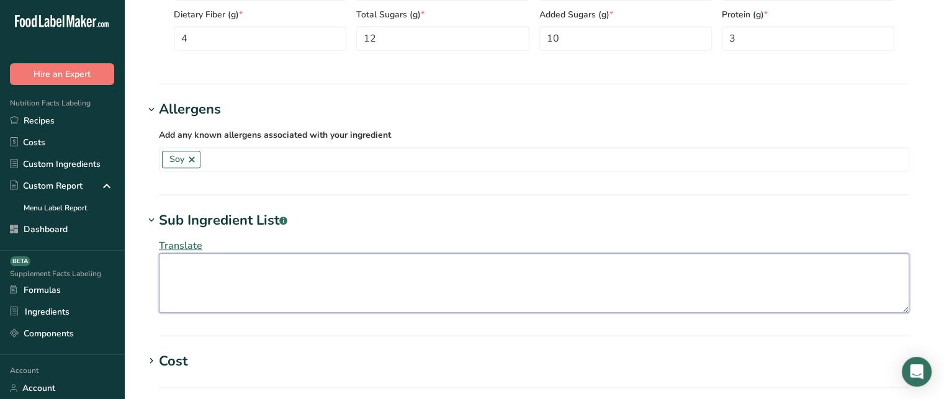
click at [238, 276] on textarea at bounding box center [534, 283] width 750 height 60
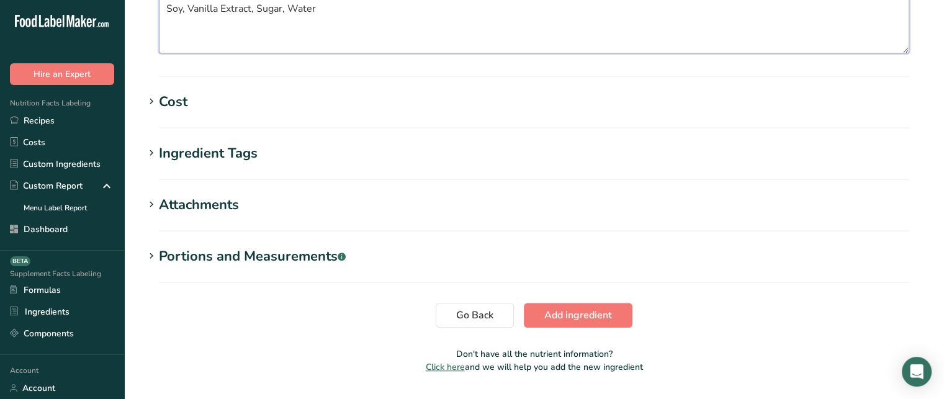
scroll to position [903, 0]
type textarea "Soy, Vanilla Extract, Sugar, Water"
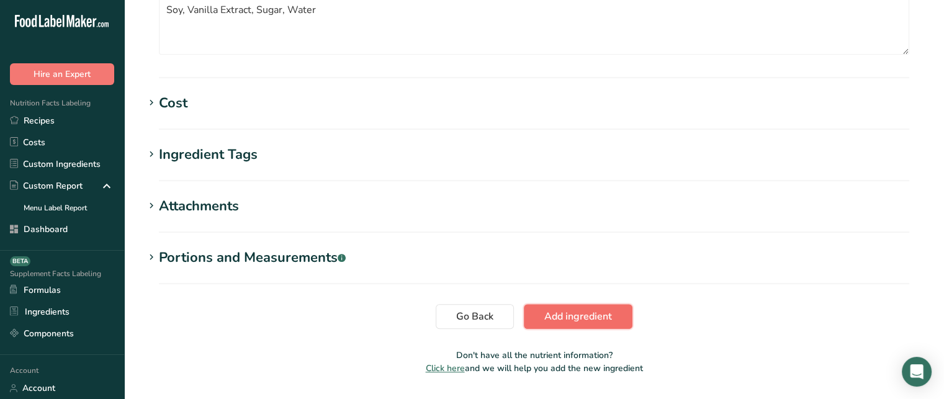
click at [565, 309] on span "Add ingredient" at bounding box center [578, 316] width 68 height 15
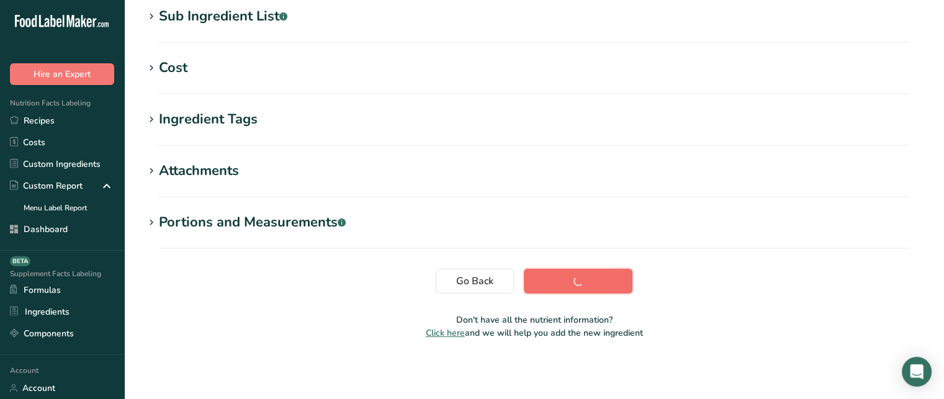
scroll to position [267, 0]
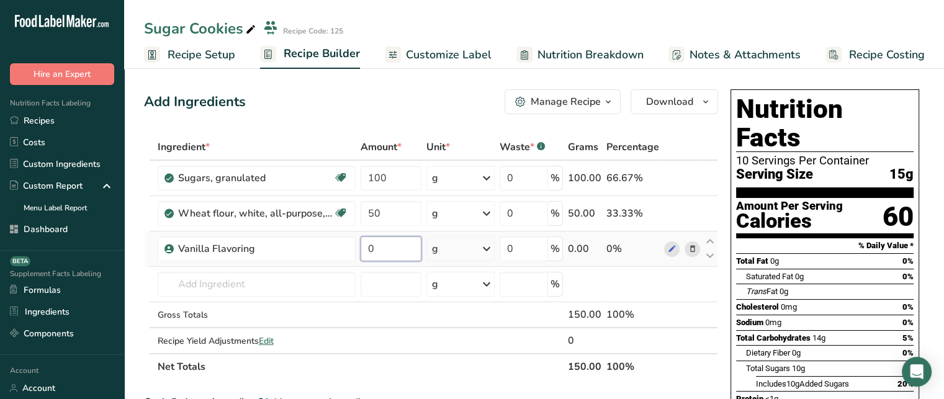
click at [402, 244] on input "0" at bounding box center [390, 248] width 61 height 25
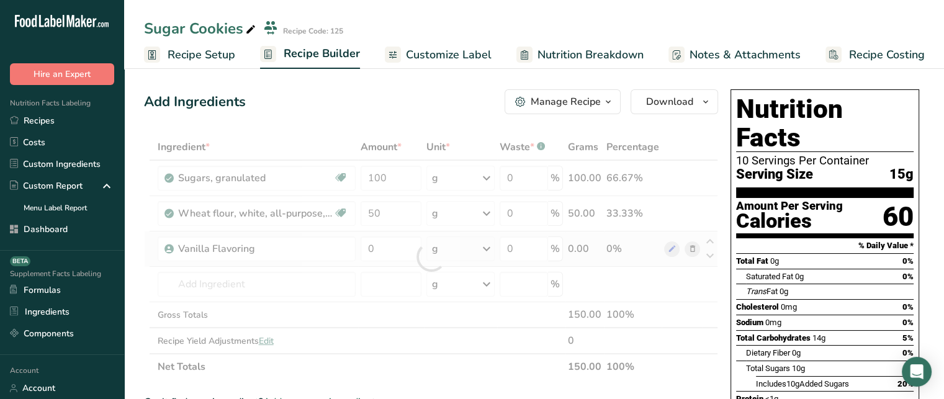
click at [458, 242] on div "Ingredient * Amount * Unit * Waste * .a-a{fill:#347362;}.b-a{fill:#fff;} Grams …" at bounding box center [431, 257] width 574 height 246
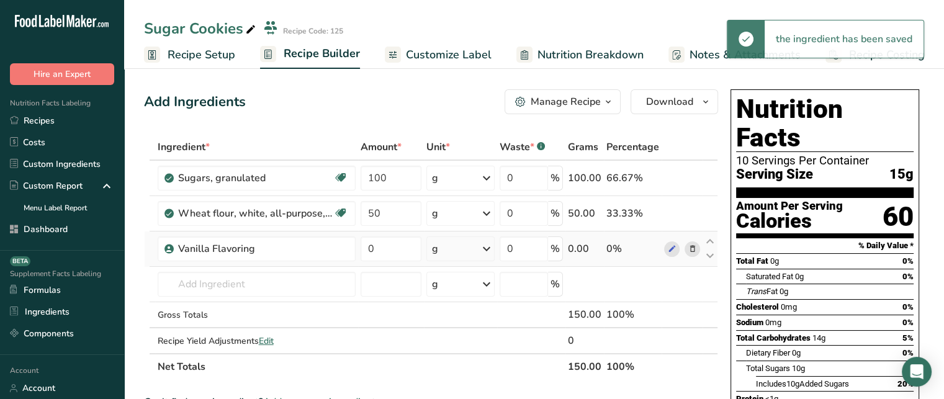
click at [464, 247] on div "g" at bounding box center [460, 248] width 68 height 25
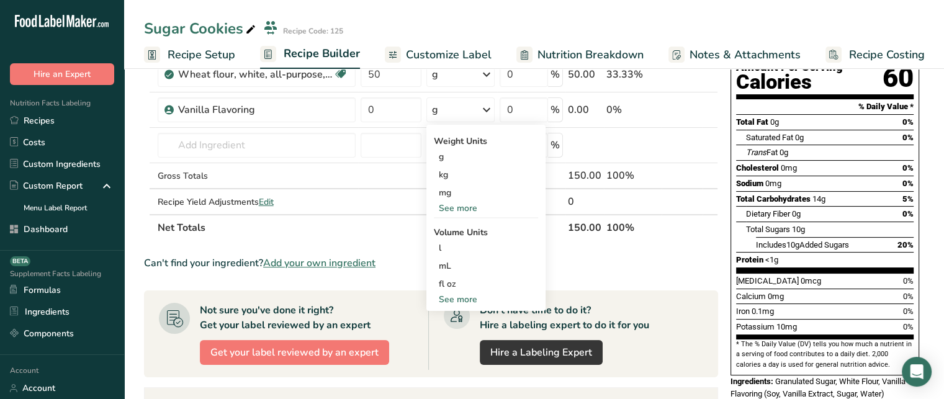
scroll to position [141, 0]
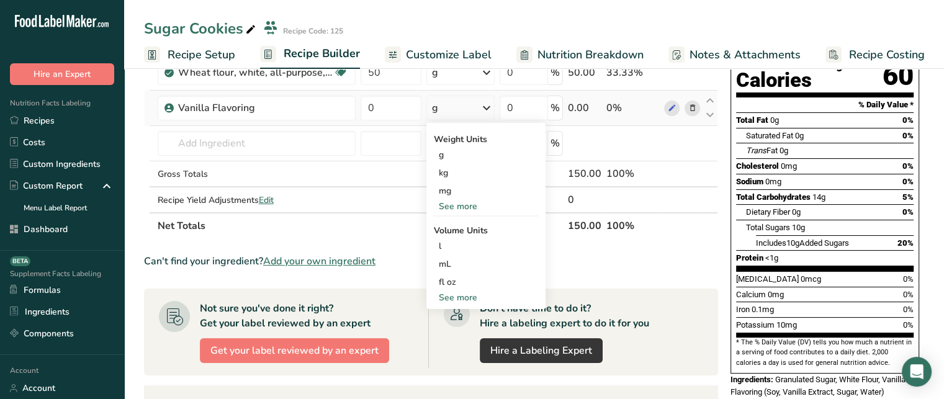
click at [484, 295] on div "See more" at bounding box center [486, 297] width 104 height 13
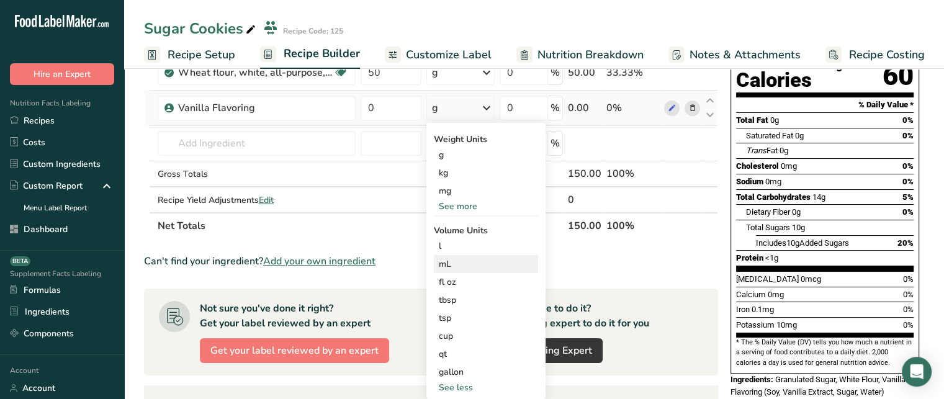
click at [455, 266] on div "mL" at bounding box center [486, 263] width 94 height 13
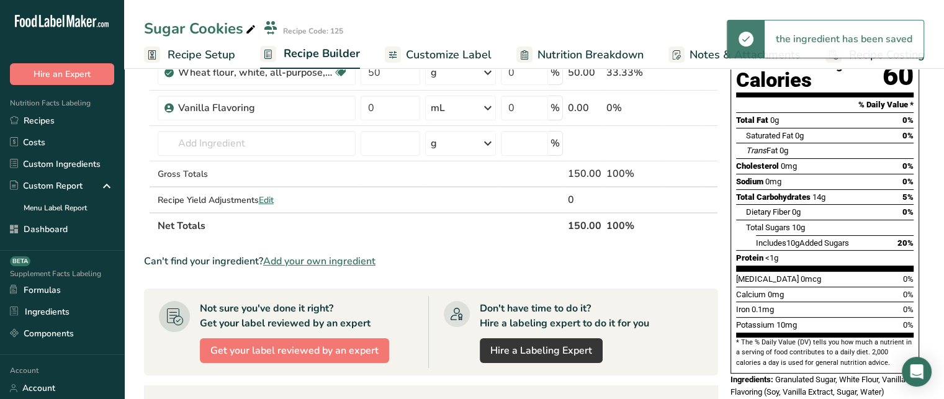
scroll to position [134, 0]
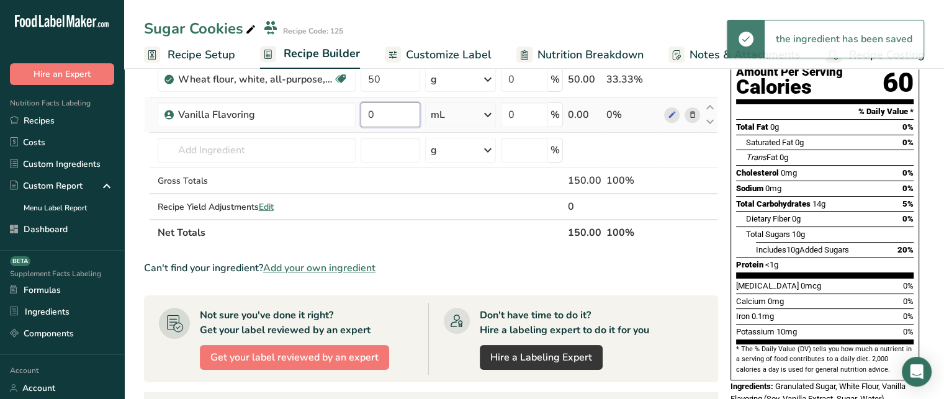
click at [391, 112] on input "0" at bounding box center [390, 114] width 60 height 25
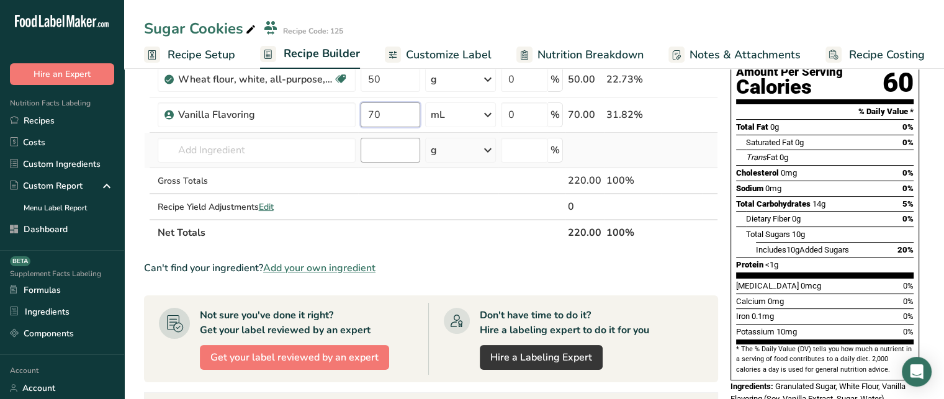
type input "70"
click at [392, 153] on div "Ingredient * Amount * Unit * Waste * .a-a{fill:#347362;}.b-a{fill:#fff;} Grams …" at bounding box center [431, 123] width 574 height 246
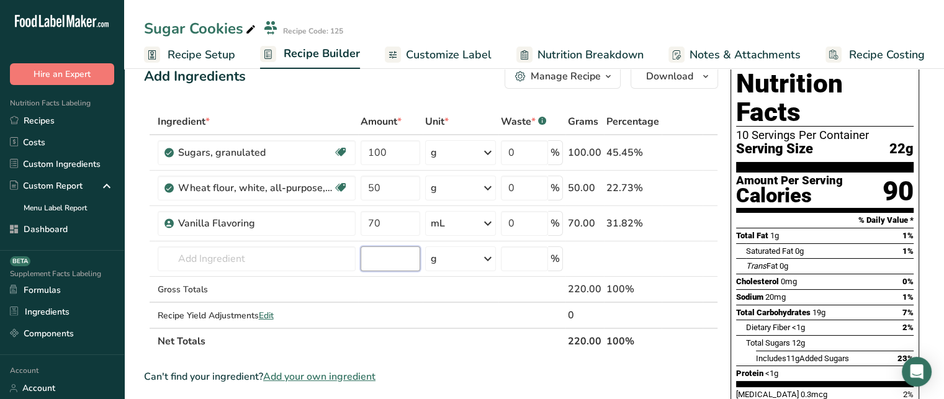
scroll to position [4, 0]
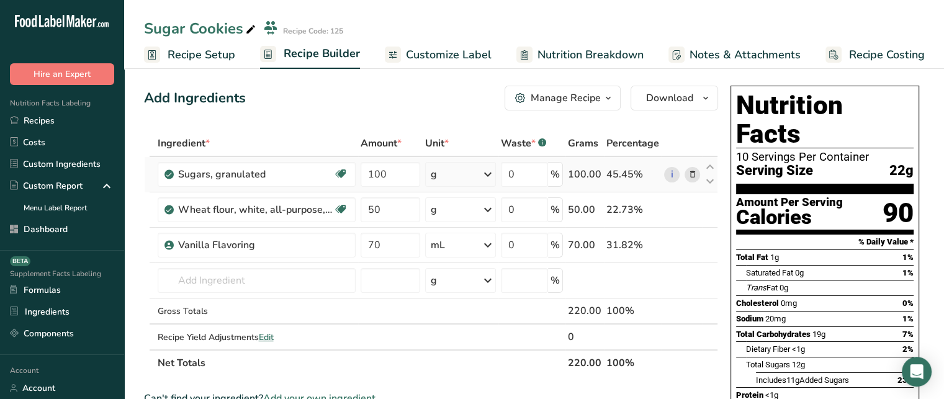
click at [481, 164] on div "g" at bounding box center [460, 174] width 71 height 25
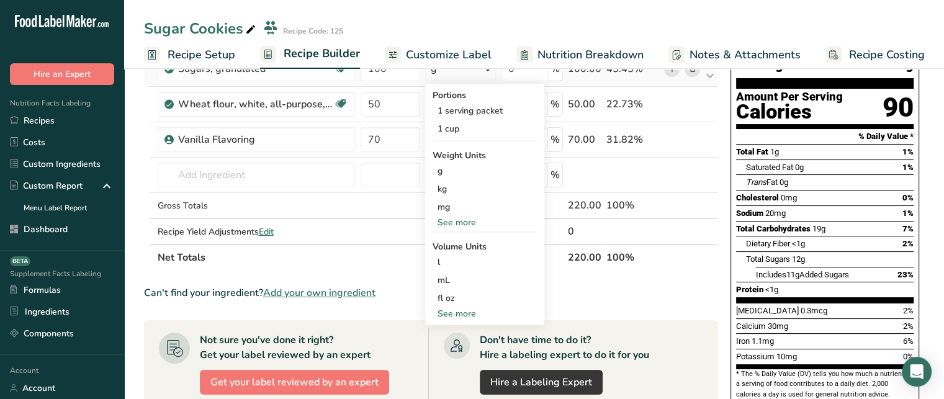
scroll to position [128, 0]
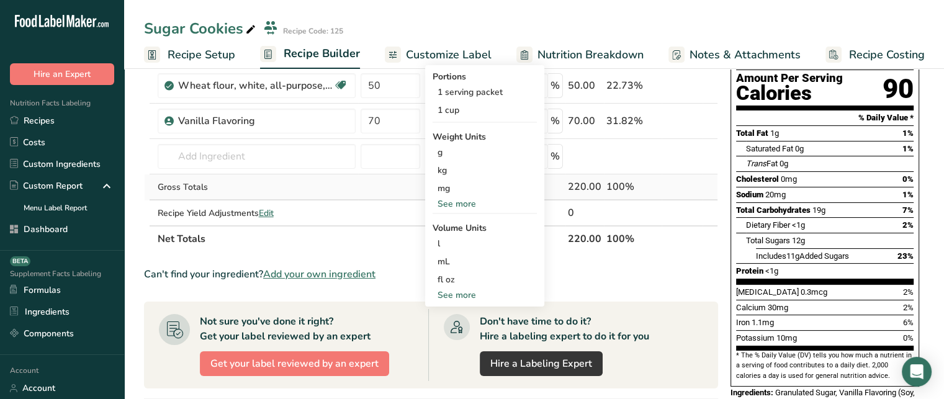
click at [370, 194] on td at bounding box center [390, 187] width 65 height 26
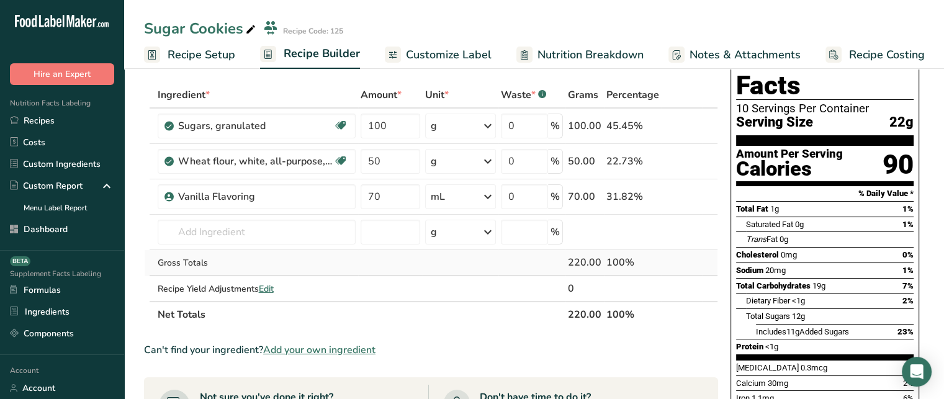
scroll to position [29, 0]
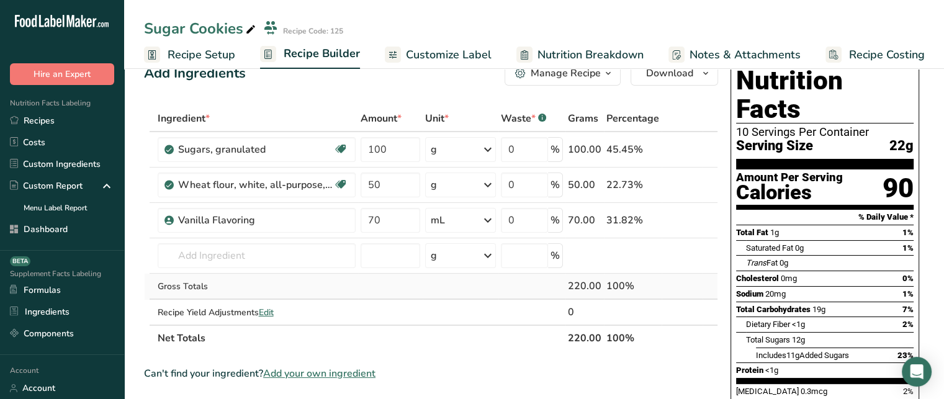
click at [449, 293] on td at bounding box center [461, 287] width 76 height 26
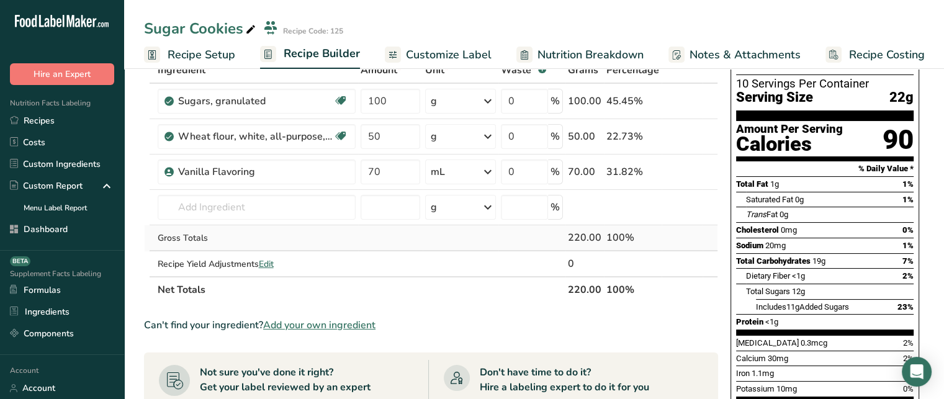
scroll to position [78, 0]
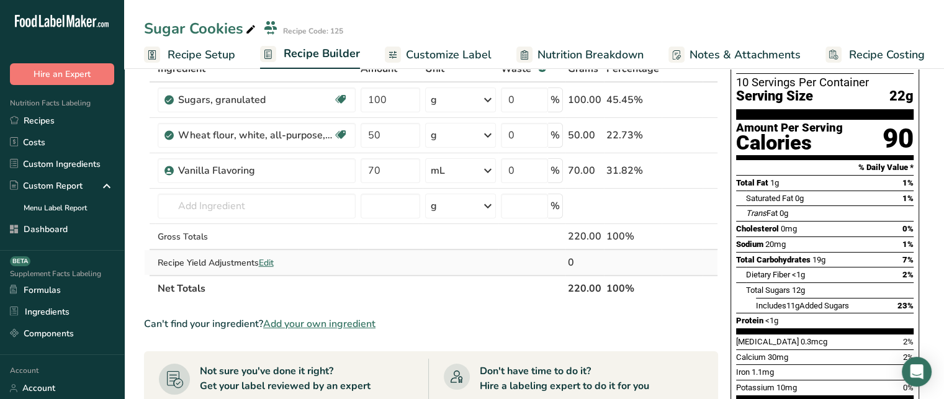
click at [268, 260] on span "Edit" at bounding box center [266, 263] width 15 height 12
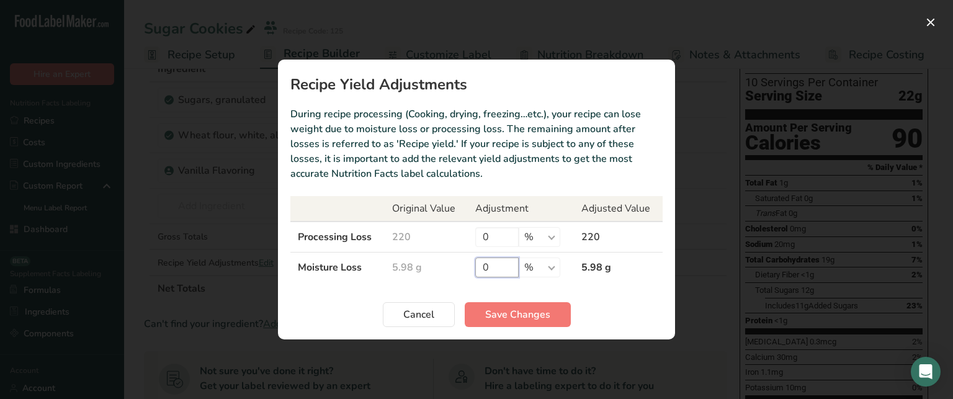
click at [506, 267] on input "0" at bounding box center [496, 267] width 43 height 20
click at [522, 263] on select "% g kg mg mcg lb oz" at bounding box center [540, 267] width 42 height 20
select select "0"
click at [519, 257] on select "% g kg mg mcg lb oz" at bounding box center [540, 267] width 42 height 20
click at [509, 262] on input "0" at bounding box center [496, 267] width 43 height 20
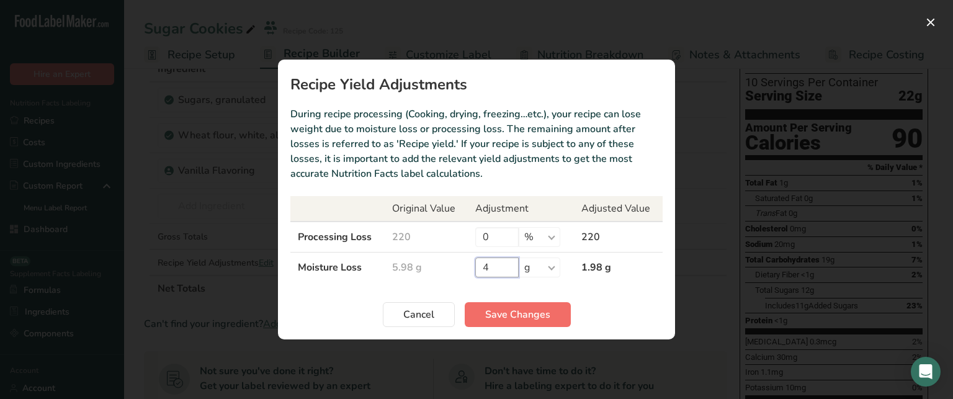
type input "4"
click at [506, 324] on button "Save Changes" at bounding box center [518, 314] width 106 height 25
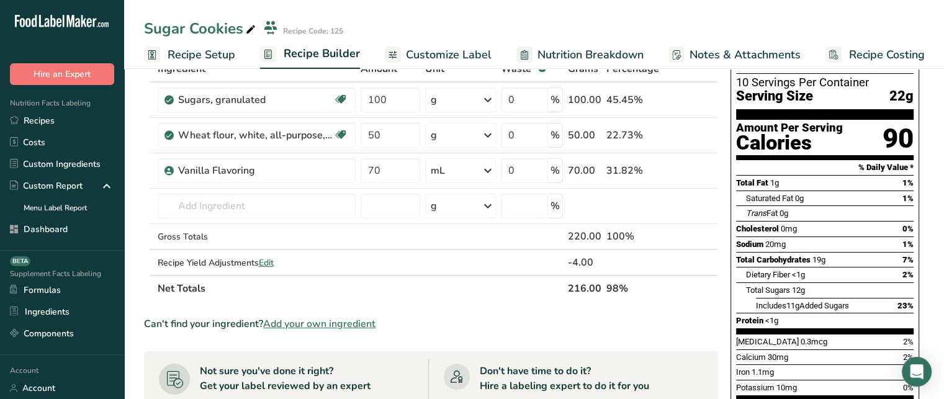
drag, startPoint x: 561, startPoint y: 286, endPoint x: 602, endPoint y: 285, distance: 41.6
click at [602, 285] on tr "Net Totals 216.00 98%" at bounding box center [431, 288] width 573 height 26
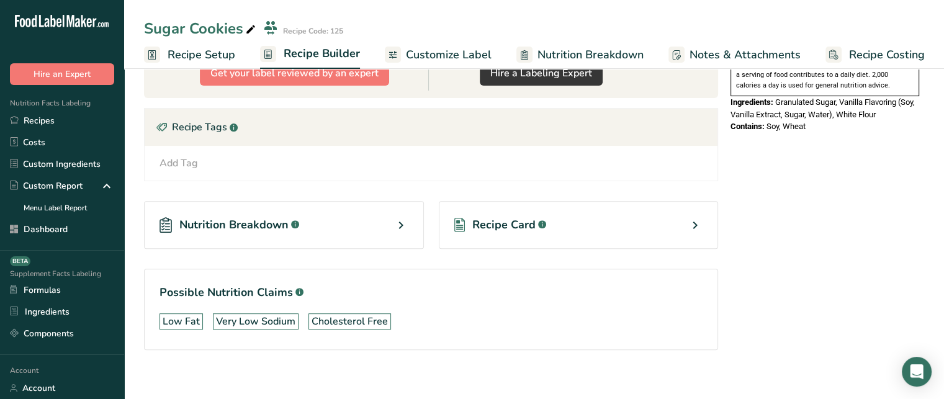
scroll to position [0, 0]
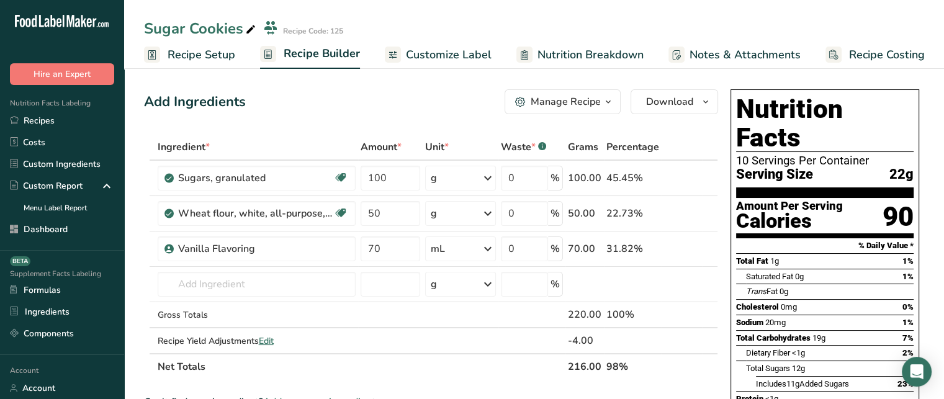
click at [586, 106] on div "Manage Recipe" at bounding box center [565, 101] width 70 height 15
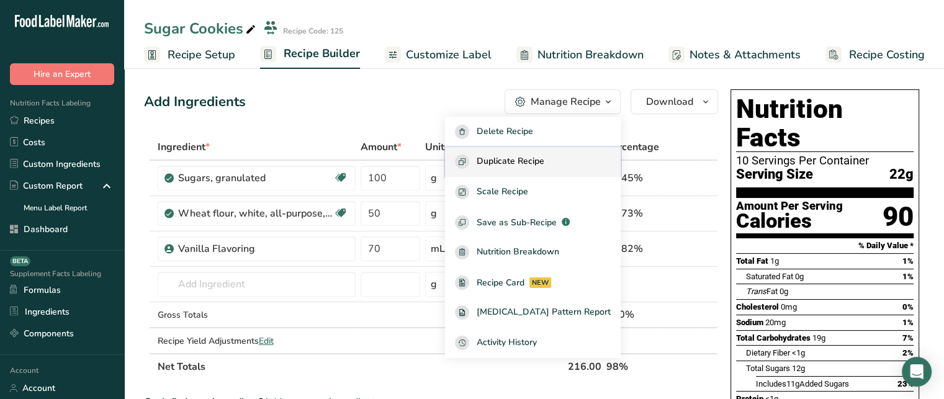
click at [544, 158] on span "Duplicate Recipe" at bounding box center [511, 161] width 68 height 14
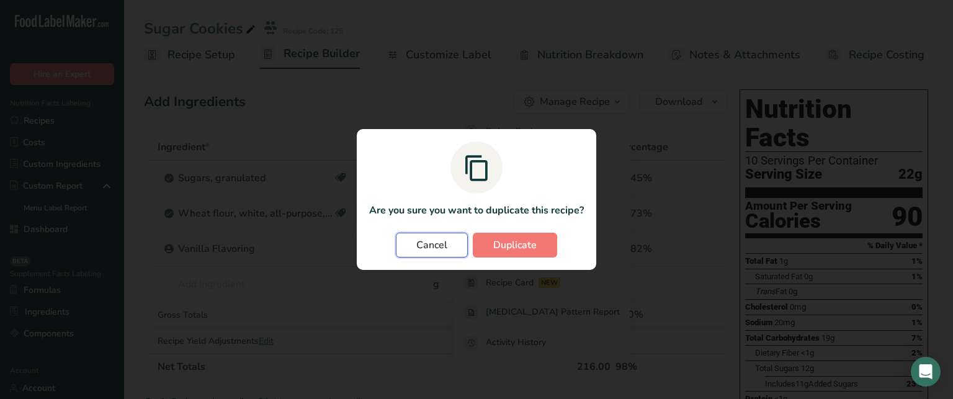
click at [442, 243] on span "Cancel" at bounding box center [431, 245] width 31 height 15
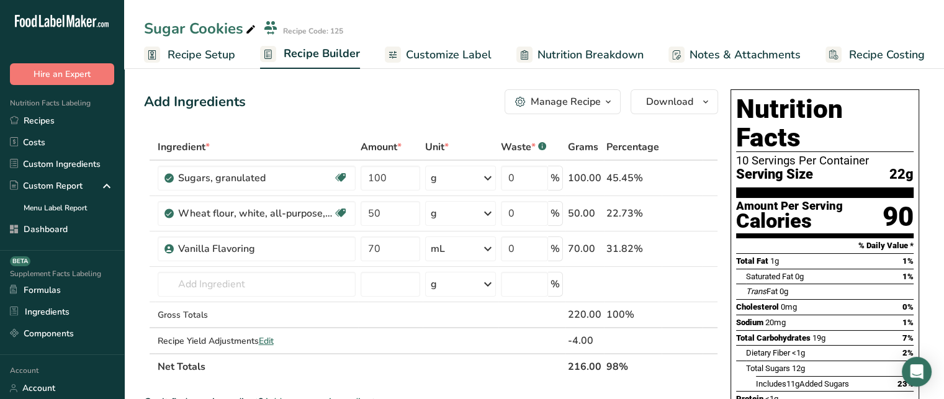
click at [588, 104] on div "Manage Recipe" at bounding box center [565, 101] width 70 height 15
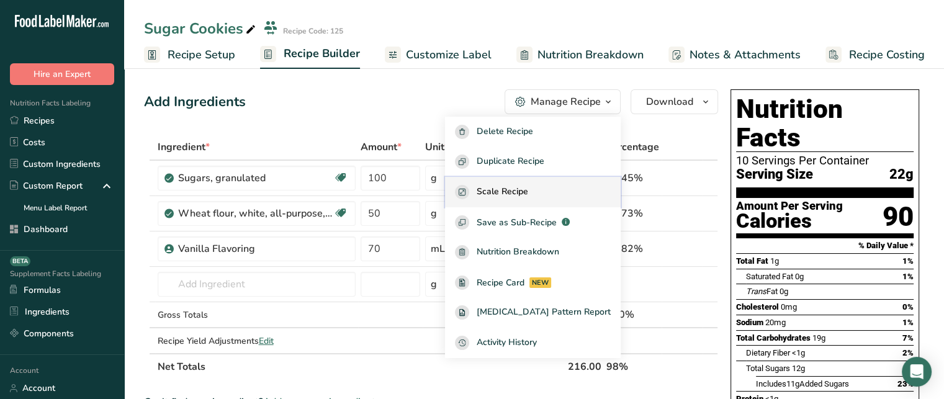
click at [528, 192] on span "Scale Recipe" at bounding box center [502, 192] width 51 height 14
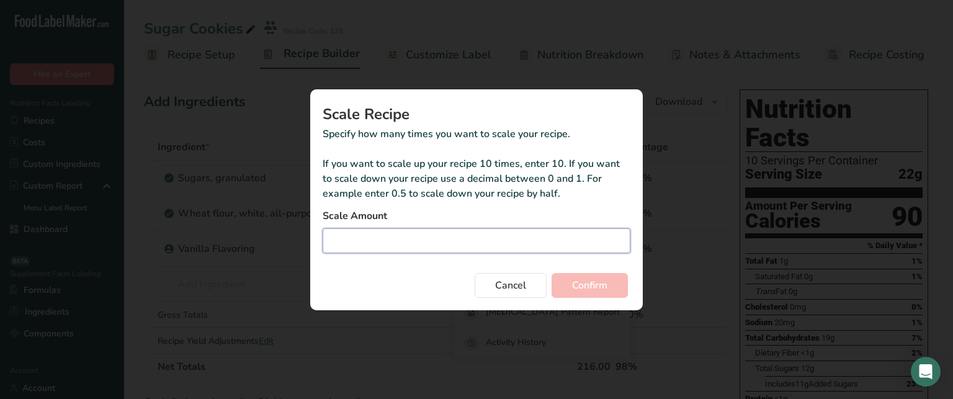
click at [370, 230] on input "Duplicate recipe modal" at bounding box center [477, 240] width 308 height 25
click at [526, 280] on button "Cancel" at bounding box center [511, 285] width 72 height 25
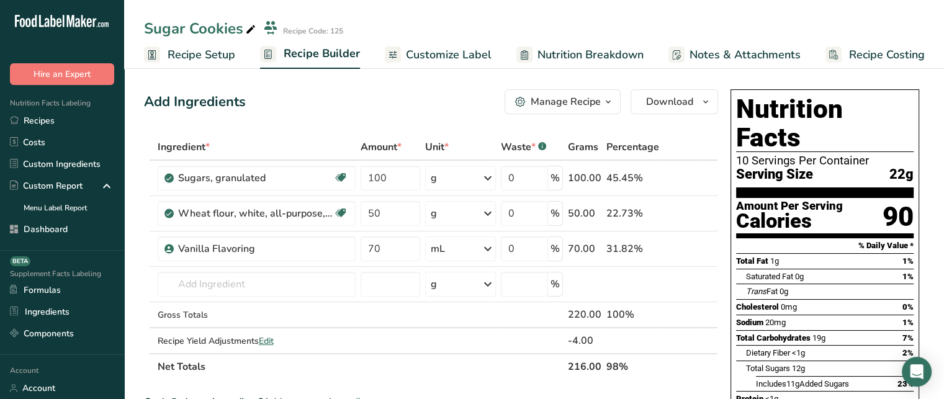
click at [550, 109] on button "Manage Recipe" at bounding box center [562, 101] width 116 height 25
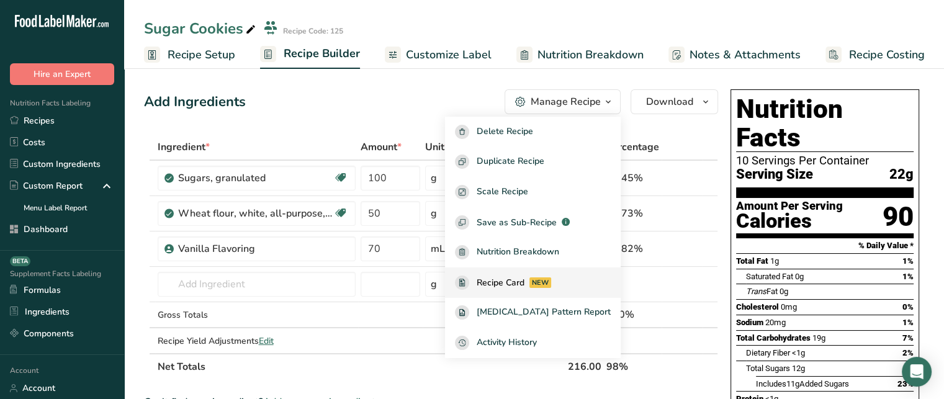
click at [524, 284] on span "Recipe Card" at bounding box center [501, 282] width 48 height 13
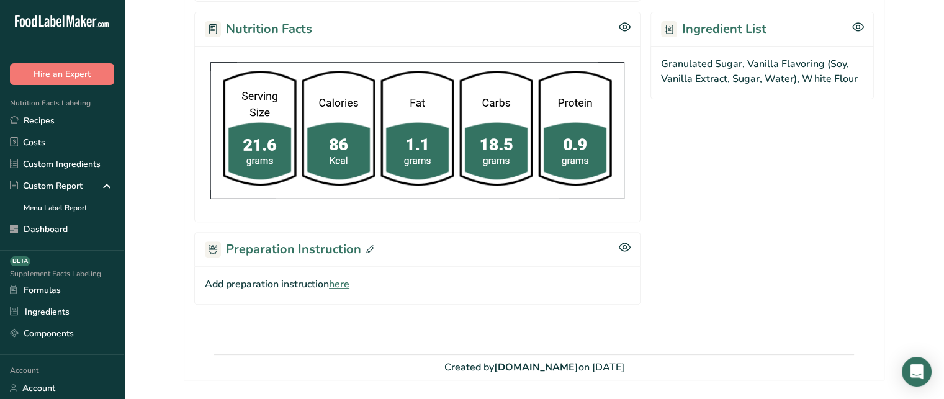
scroll to position [408, 0]
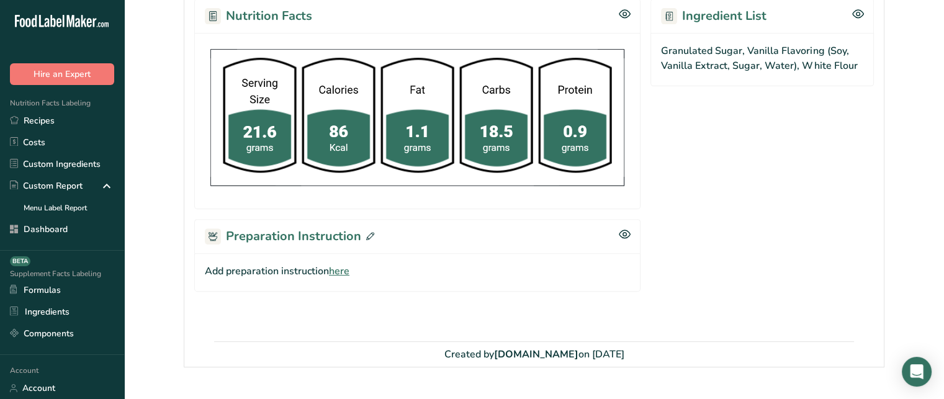
click at [342, 270] on span "here" at bounding box center [339, 271] width 20 height 15
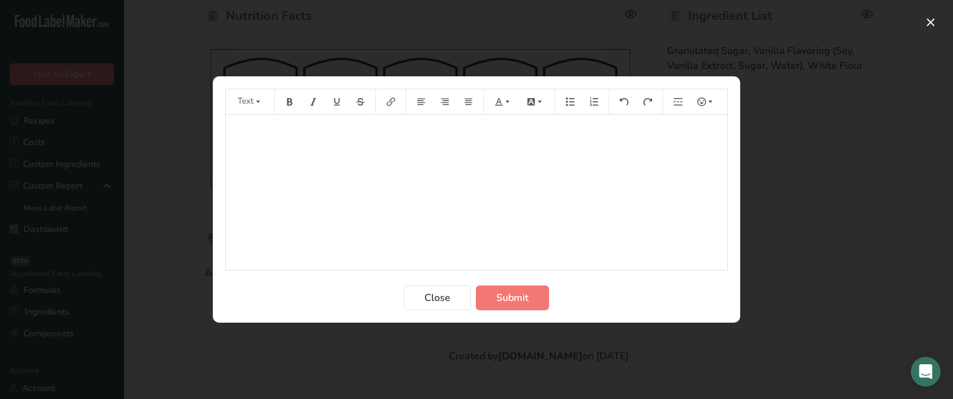
click at [468, 186] on div "﻿" at bounding box center [476, 192] width 501 height 155
click at [530, 304] on button "Submit" at bounding box center [512, 297] width 73 height 25
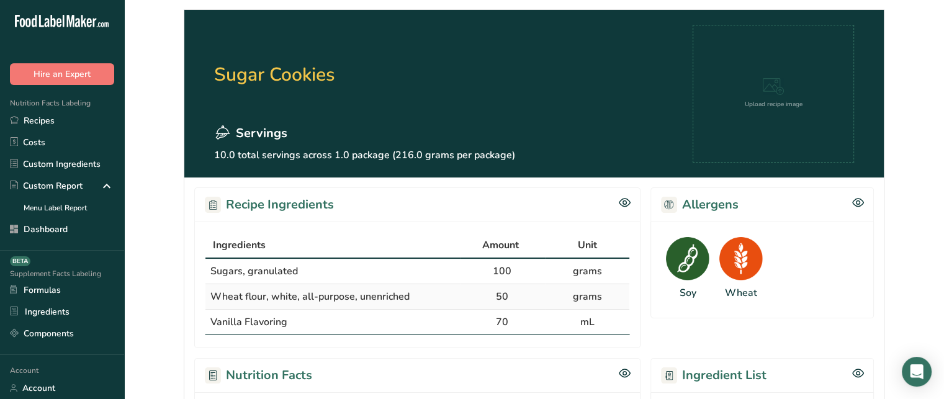
scroll to position [0, 0]
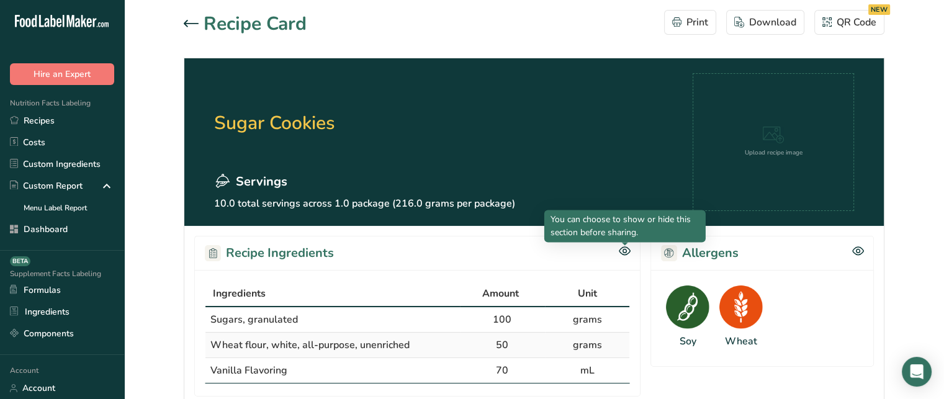
click at [623, 247] on div at bounding box center [625, 245] width 6 height 6
click at [625, 251] on icon at bounding box center [625, 251] width 12 height 11
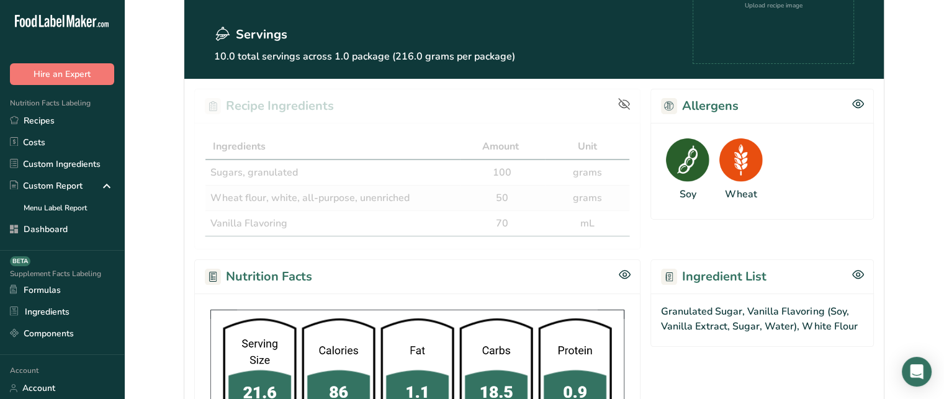
scroll to position [153, 0]
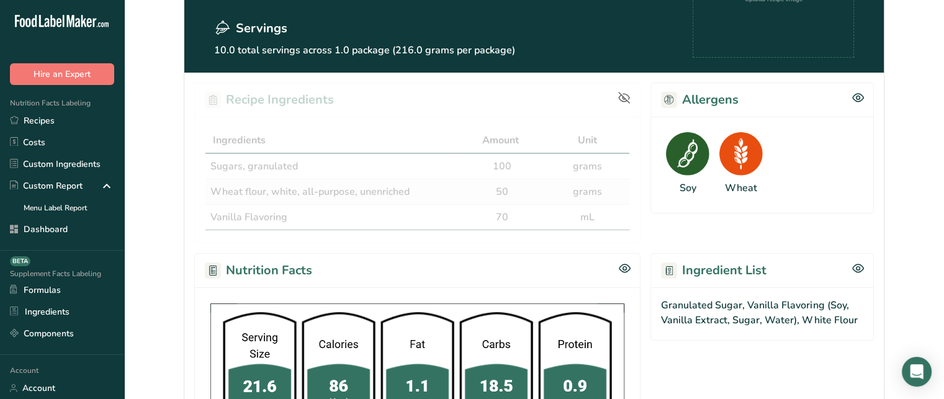
click at [620, 93] on icon at bounding box center [624, 98] width 12 height 12
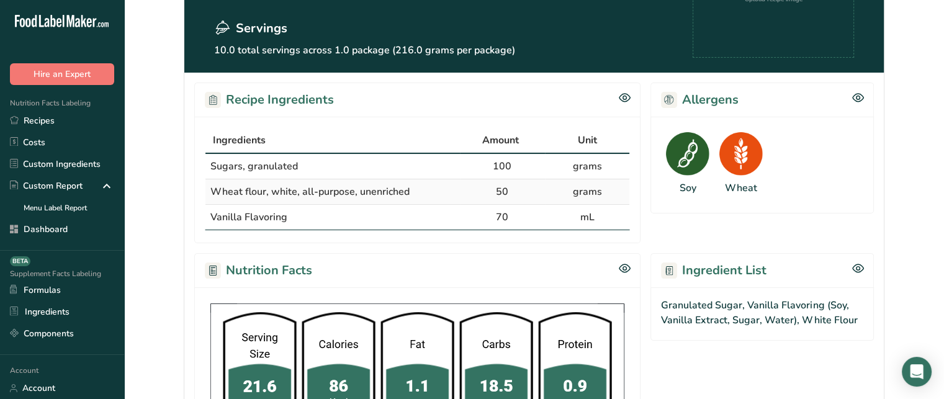
scroll to position [0, 0]
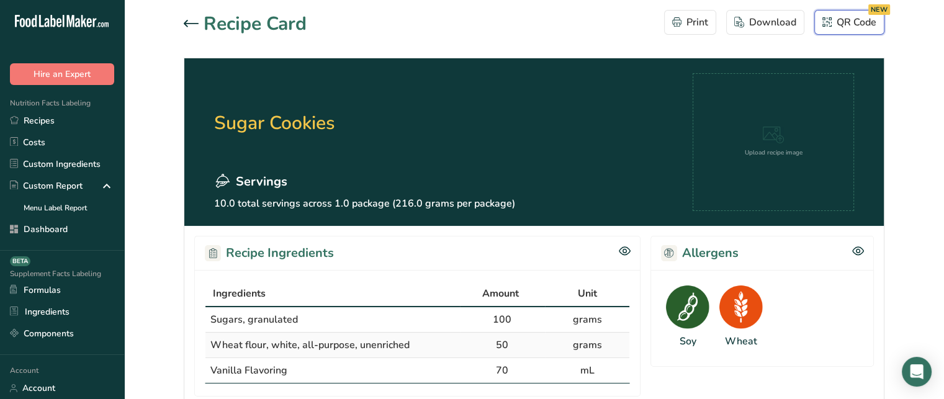
click at [859, 25] on div "QR Code NEW" at bounding box center [849, 22] width 54 height 15
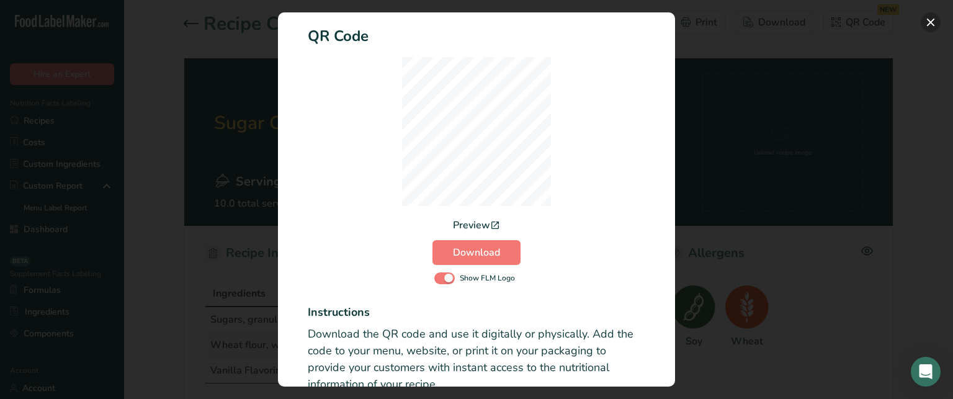
click at [926, 26] on button "Activity Log Modal" at bounding box center [931, 22] width 20 height 20
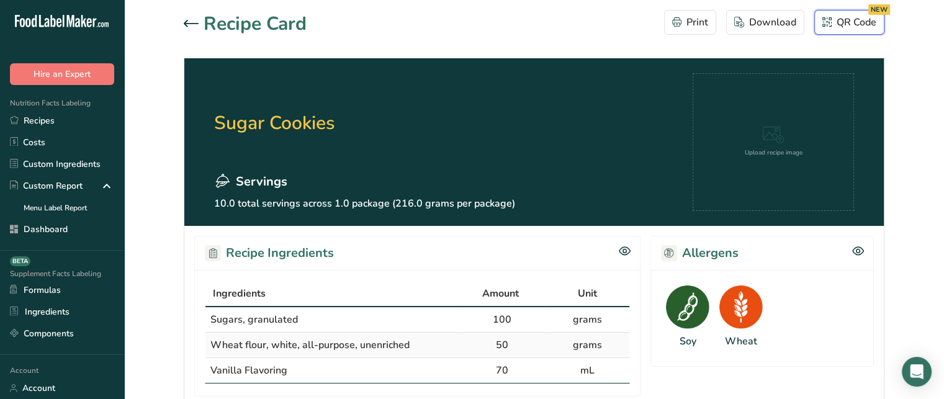
click at [851, 26] on div "QR Code NEW" at bounding box center [849, 22] width 54 height 15
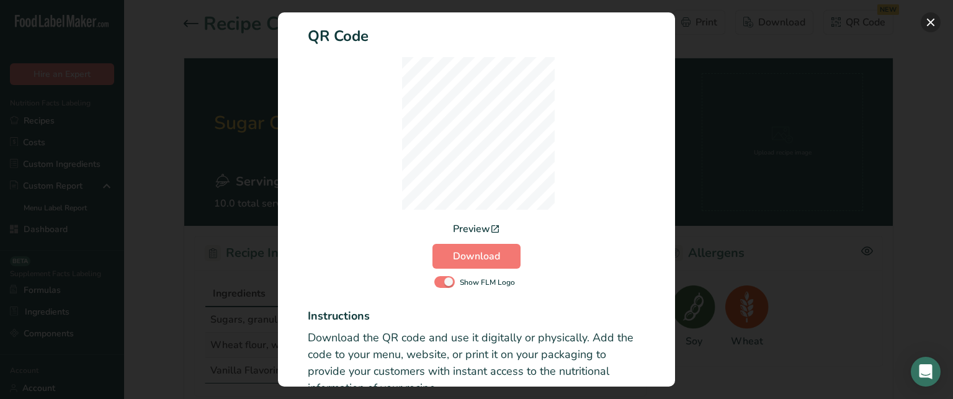
click at [928, 22] on button "Activity Log Modal" at bounding box center [931, 22] width 20 height 20
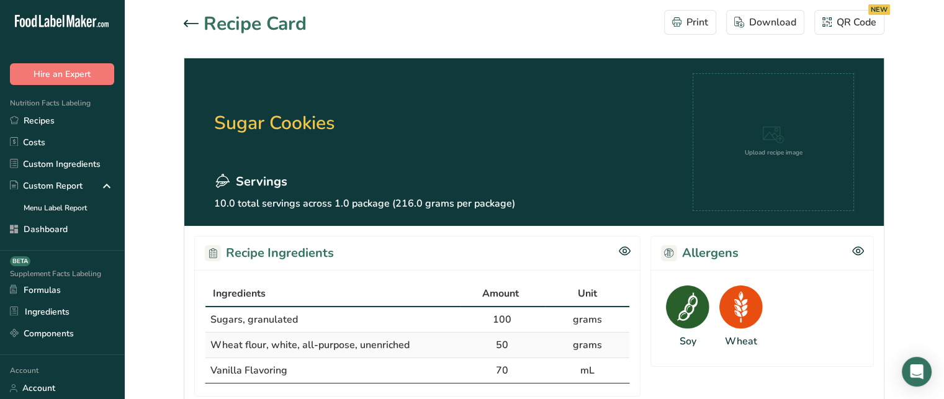
click at [192, 22] on icon at bounding box center [191, 23] width 15 height 7
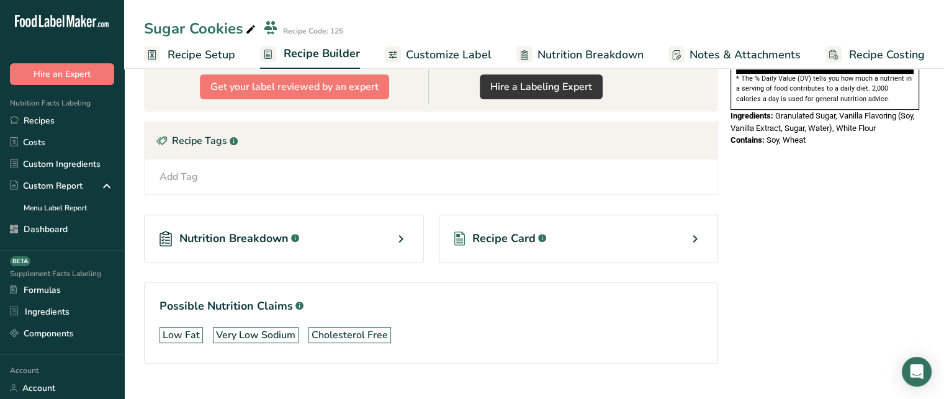
scroll to position [426, 0]
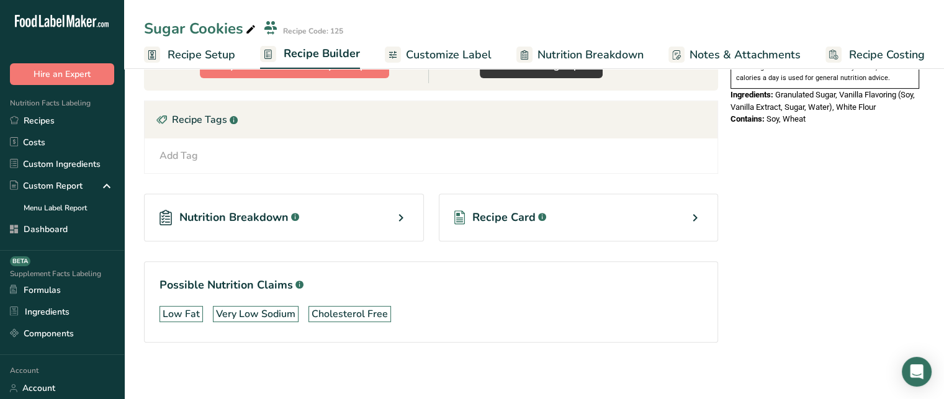
drag, startPoint x: 158, startPoint y: 280, endPoint x: 290, endPoint y: 287, distance: 132.3
click at [290, 287] on section "Possible Nutrition Claims .a-a{fill:#347362;}.b-a{fill:#fff;} Low Fat Very Low …" at bounding box center [431, 301] width 574 height 81
click at [290, 287] on h1 "Possible Nutrition Claims .a-a{fill:#347362;}.b-a{fill:#fff;}" at bounding box center [430, 285] width 543 height 17
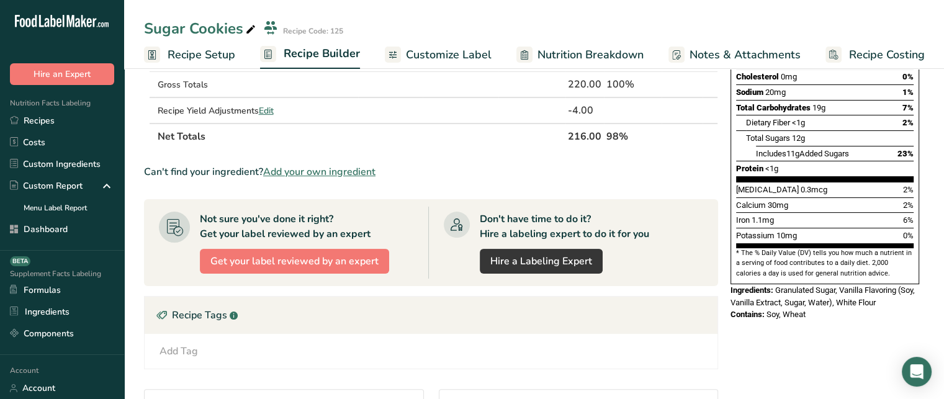
scroll to position [0, 0]
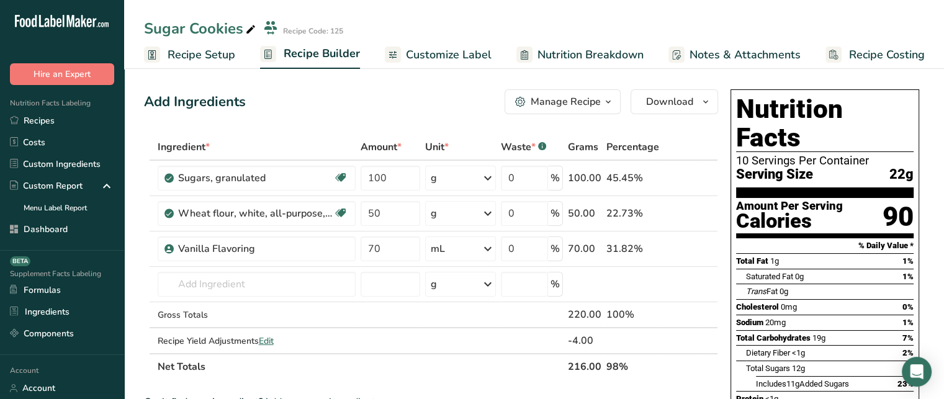
click at [414, 53] on span "Customize Label" at bounding box center [449, 55] width 86 height 17
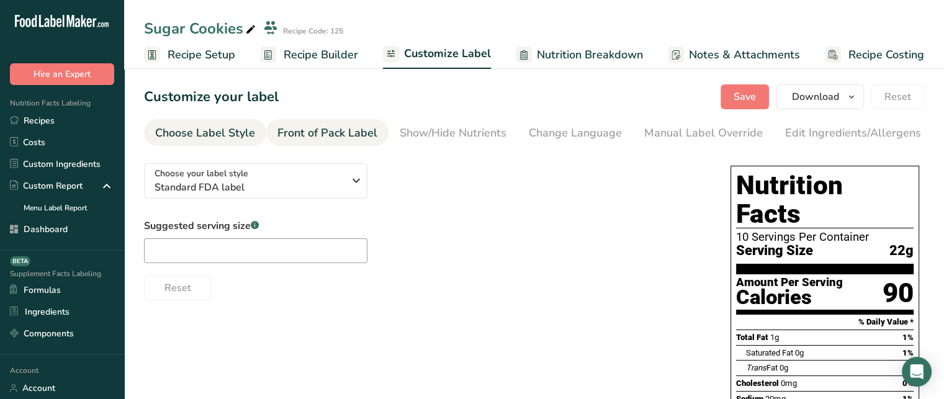
click at [349, 137] on div "Front of Pack Label" at bounding box center [327, 133] width 100 height 17
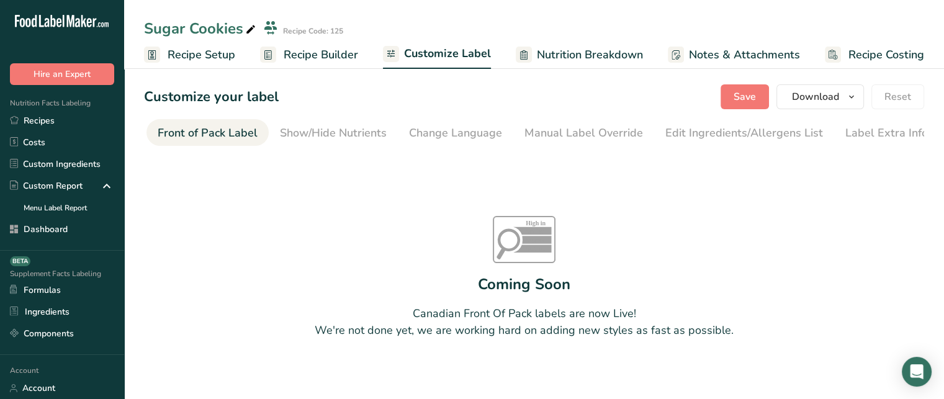
scroll to position [0, 120]
click at [348, 146] on nav "Choose Label Style Front of Pack Label Show/Hide Nutrients Change Language Manu…" at bounding box center [534, 132] width 780 height 27
drag, startPoint x: 325, startPoint y: 150, endPoint x: 277, endPoint y: 146, distance: 47.9
click at [277, 146] on section "Customize your label Save Download Choose what to show on your downloaded label…" at bounding box center [534, 243] width 820 height 357
click at [223, 149] on section "Customize your label Save Download Choose what to show on your downloaded label…" at bounding box center [534, 243] width 820 height 357
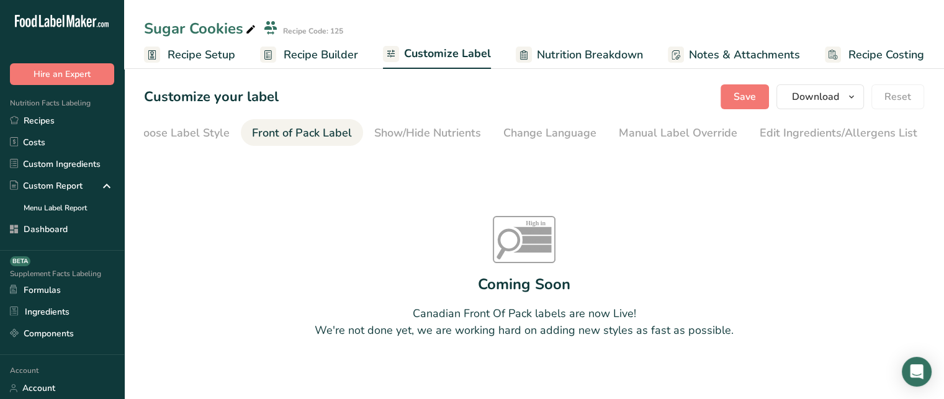
scroll to position [0, 0]
click at [209, 138] on div "Choose Label Style" at bounding box center [205, 133] width 100 height 17
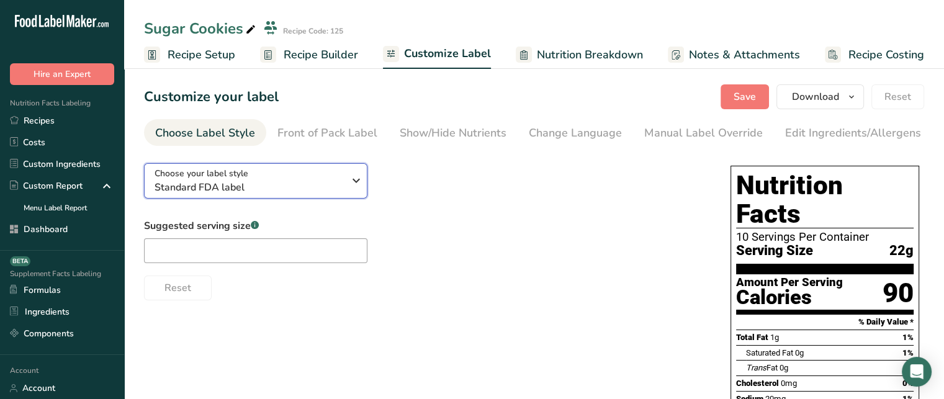
click at [206, 180] on span "Choose your label style" at bounding box center [201, 173] width 94 height 13
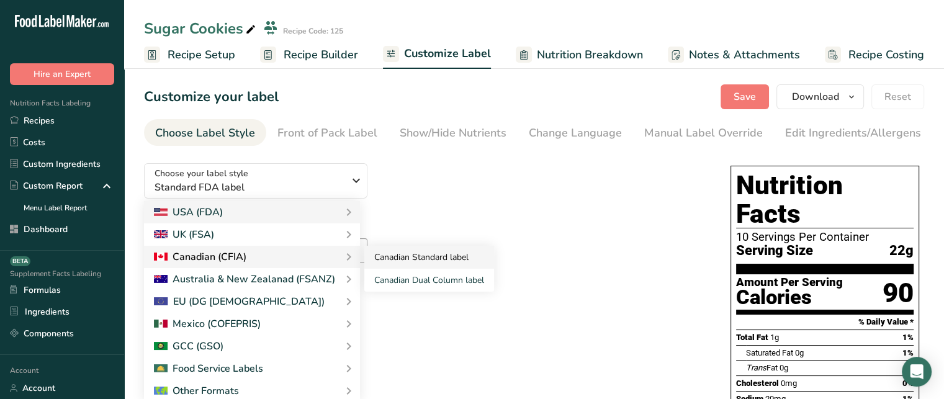
click at [375, 266] on link "Canadian Standard label" at bounding box center [429, 257] width 130 height 23
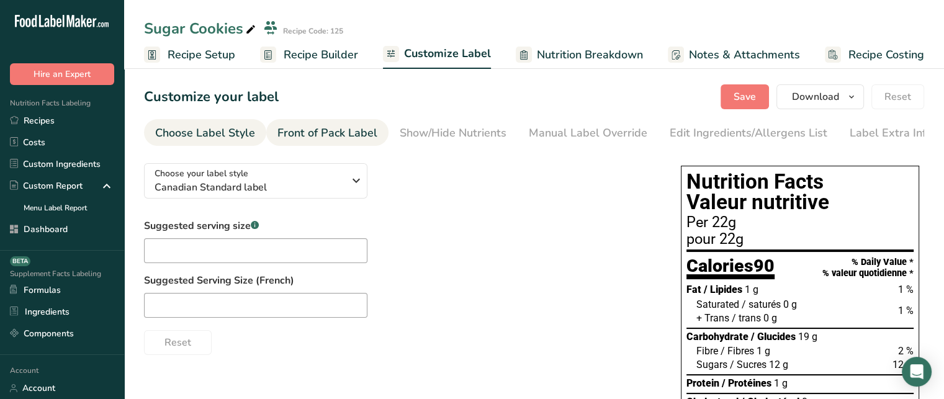
click at [323, 137] on div "Front of Pack Label" at bounding box center [327, 133] width 100 height 17
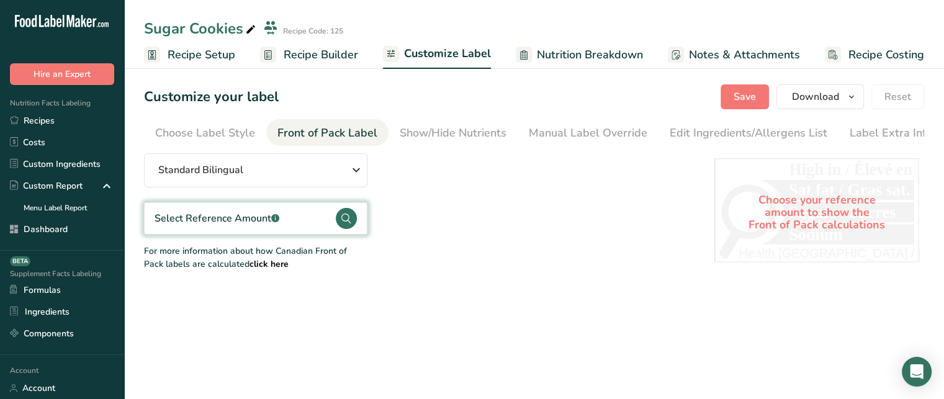
scroll to position [0, 7]
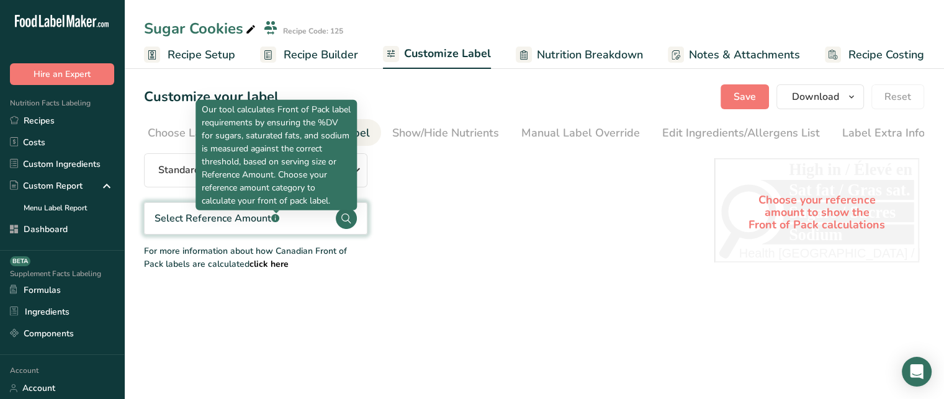
click at [273, 214] on div at bounding box center [276, 213] width 6 height 6
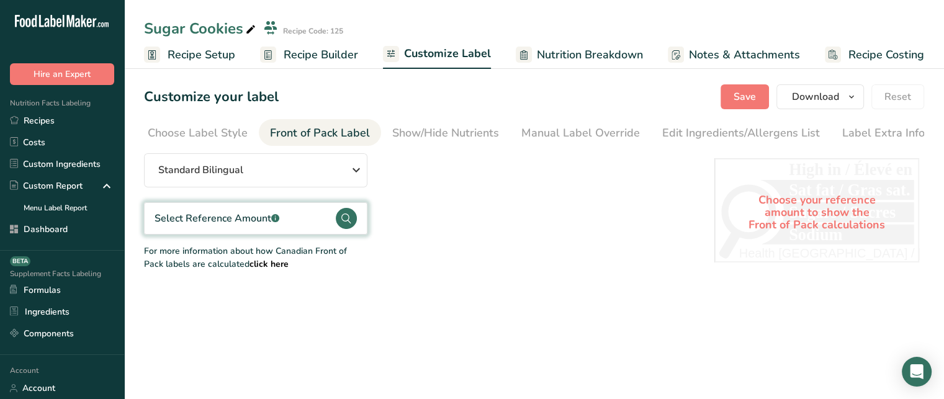
click at [345, 228] on circle at bounding box center [346, 218] width 21 height 21
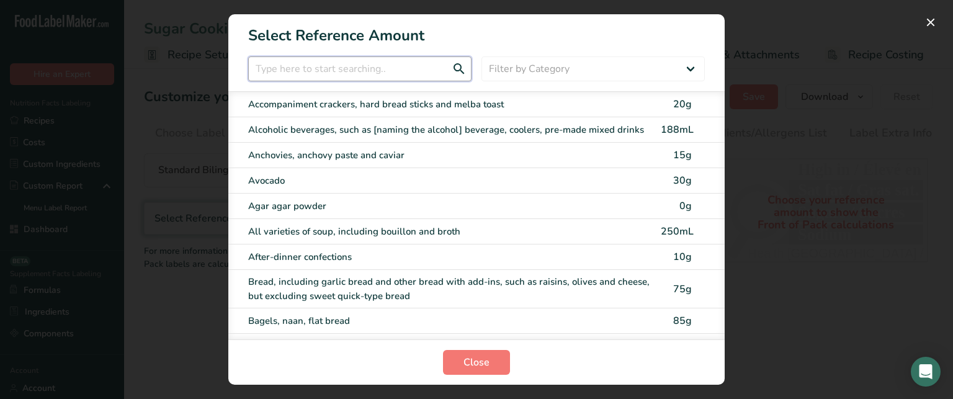
click at [365, 73] on input "FOP Category Selection Modal" at bounding box center [359, 68] width 223 height 25
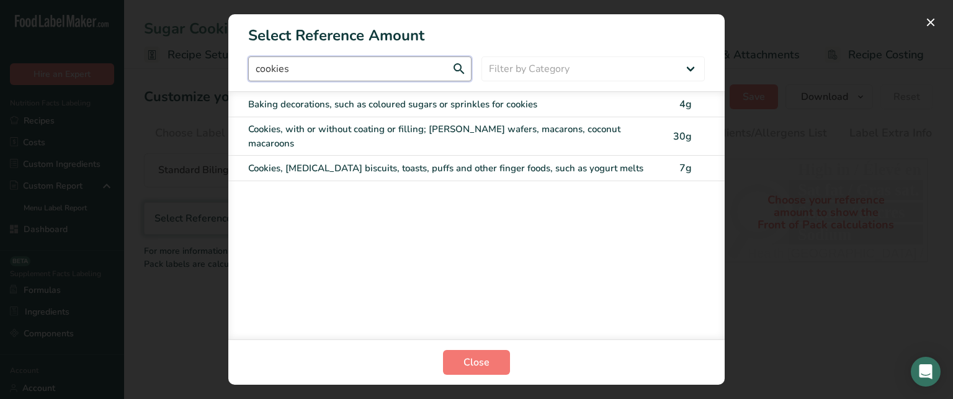
type input "cookies"
click at [353, 133] on div "Cookies, with or without coating or filling; [PERSON_NAME] wafers, macarons, co…" at bounding box center [450, 136] width 405 height 28
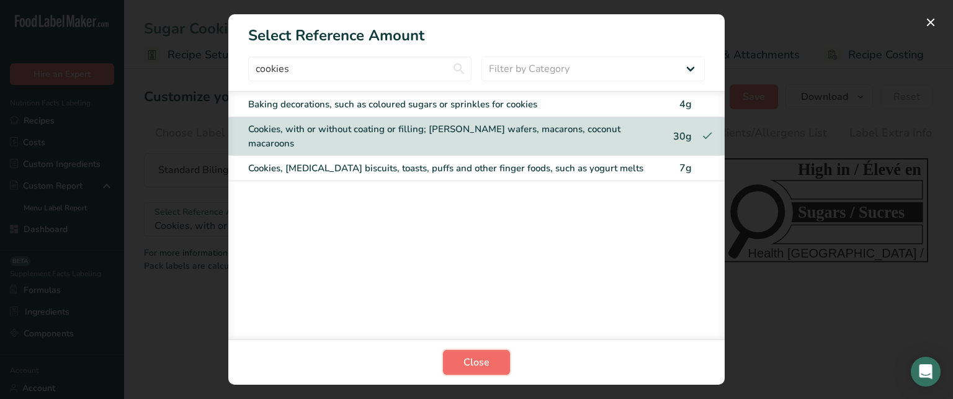
click at [488, 364] on span "Close" at bounding box center [476, 362] width 26 height 15
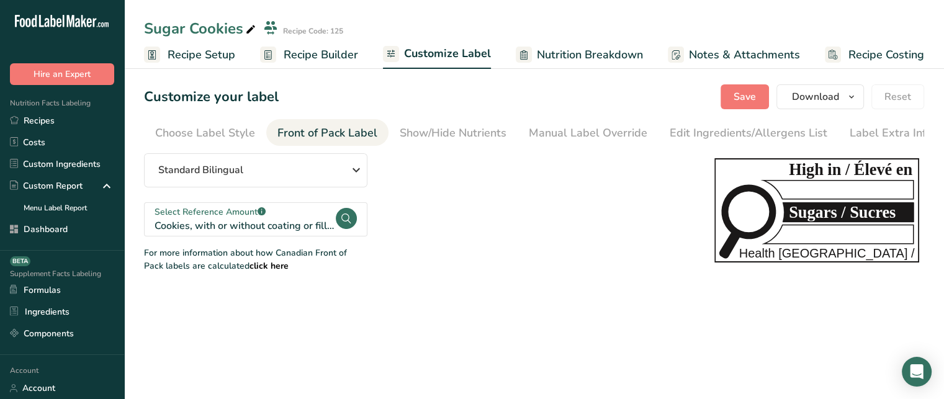
click at [418, 178] on div "Standard Bilingual Standard Bilingual Standard English Only Linear Bilingual St…" at bounding box center [416, 212] width 545 height 119
click at [215, 127] on div "Choose Label Style" at bounding box center [205, 133] width 100 height 17
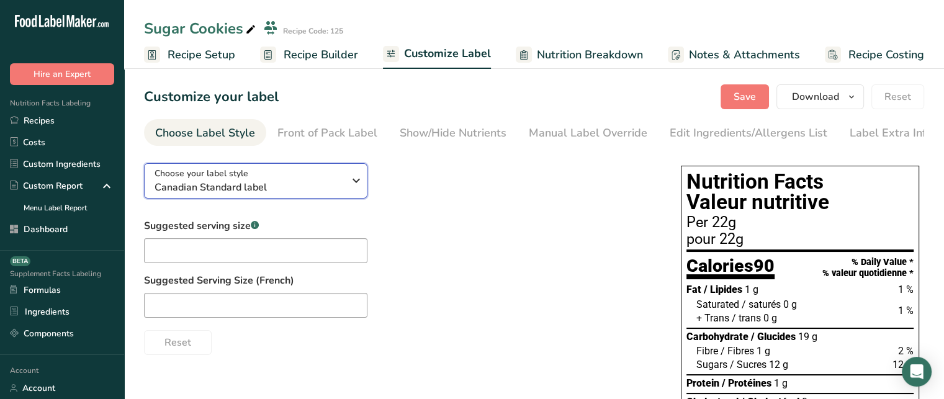
click at [272, 176] on div "Choose your label style Canadian Standard label" at bounding box center [248, 181] width 189 height 28
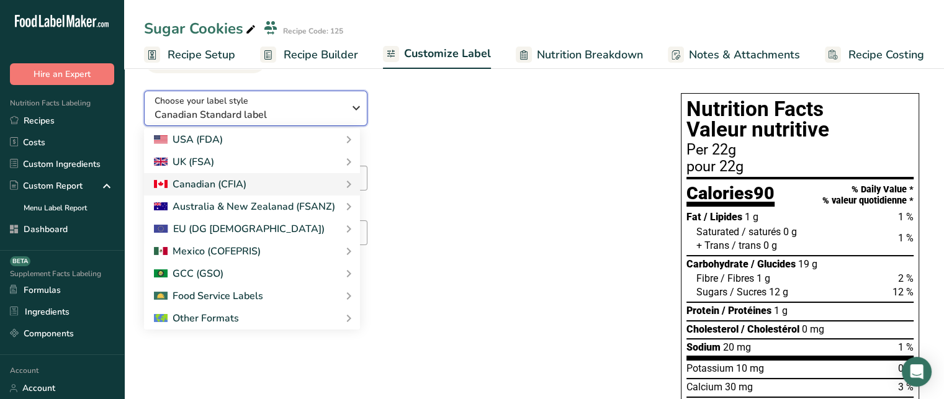
scroll to position [57, 0]
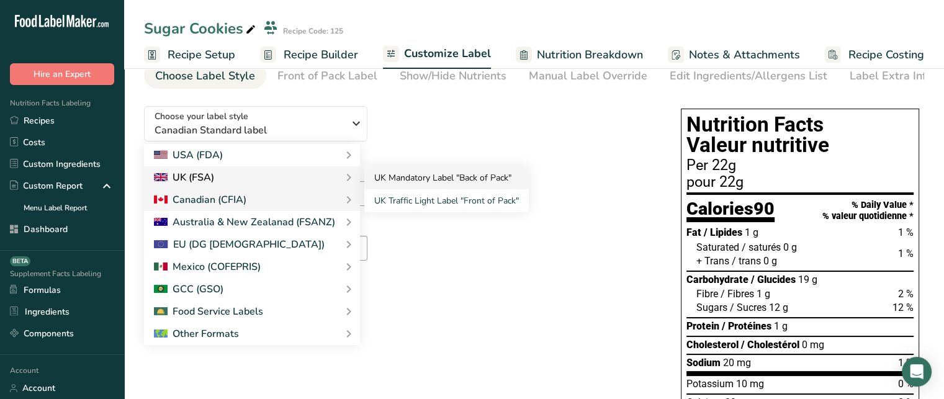
click at [389, 176] on link "UK Mandatory Label "Back of Pack"" at bounding box center [446, 177] width 164 height 23
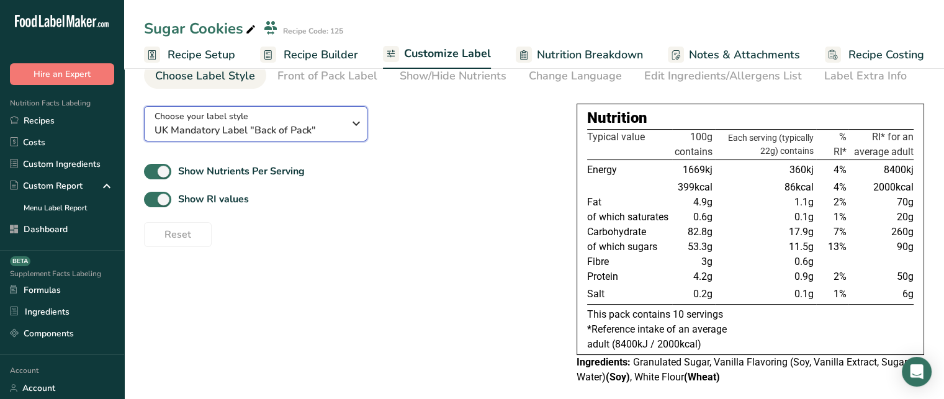
click at [226, 128] on span "UK Mandatory Label "Back of Pack"" at bounding box center [248, 130] width 189 height 15
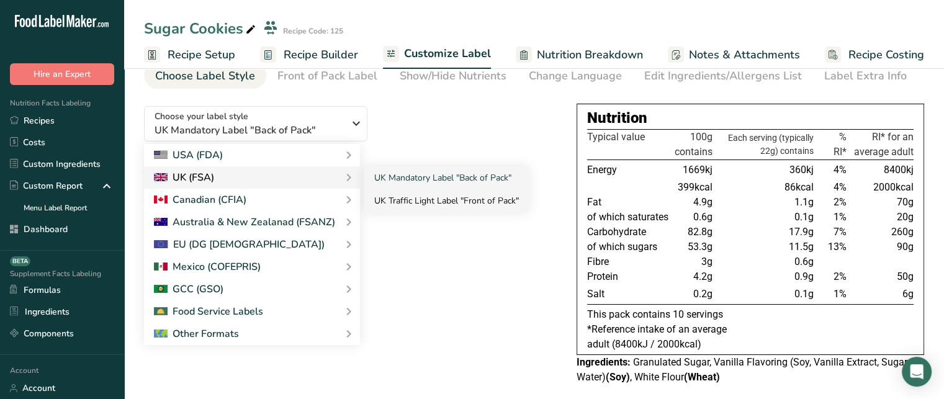
click at [401, 195] on link "UK Traffic Light Label "Front of Pack"" at bounding box center [446, 200] width 164 height 23
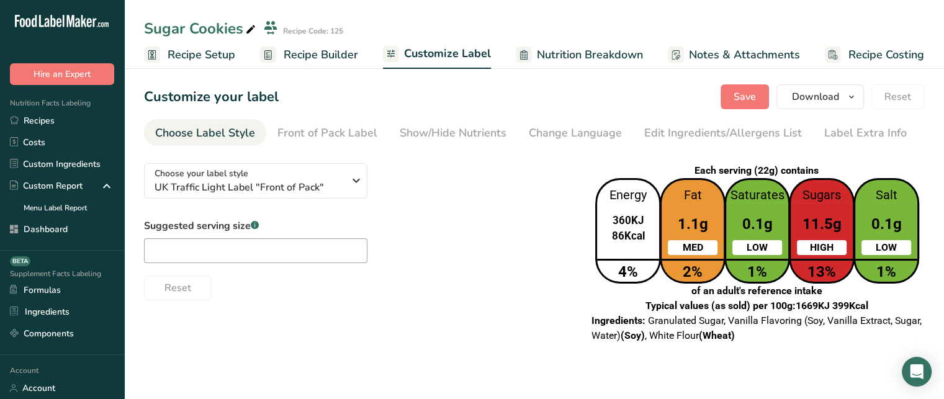
scroll to position [0, 0]
click at [293, 173] on div "Choose your label style UK Traffic Light Label "Front of Pack"" at bounding box center [248, 181] width 189 height 28
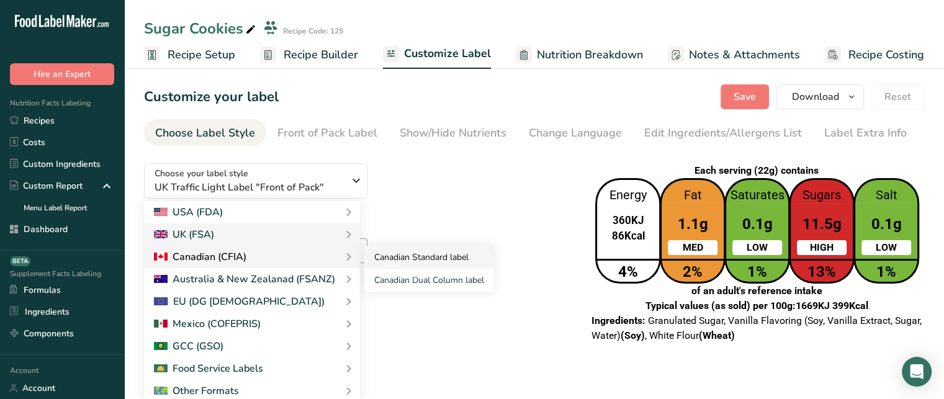
click at [397, 257] on link "Canadian Standard label" at bounding box center [429, 257] width 130 height 23
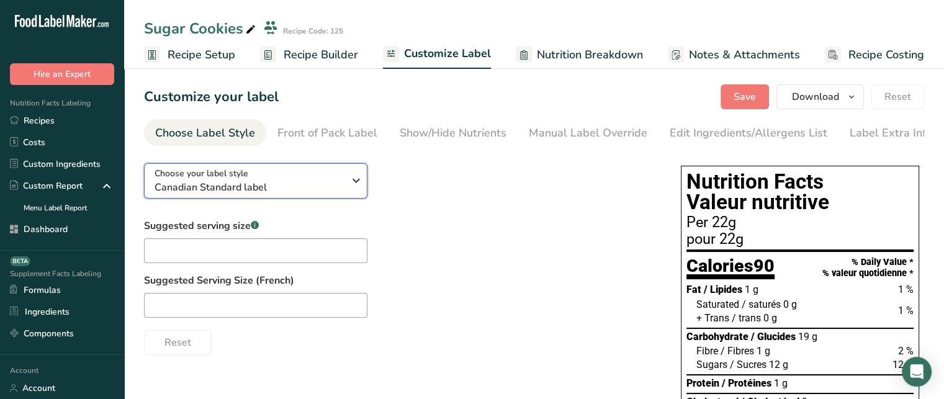
click at [285, 179] on div "Choose your label style Canadian Standard label" at bounding box center [248, 181] width 189 height 28
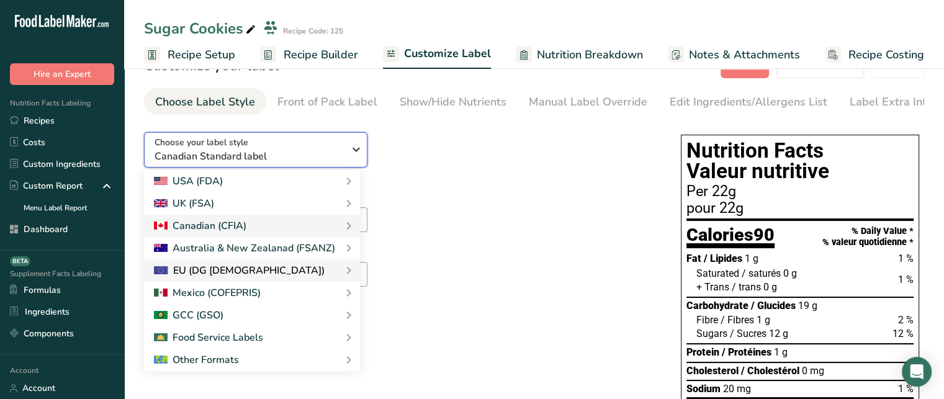
scroll to position [50, 0]
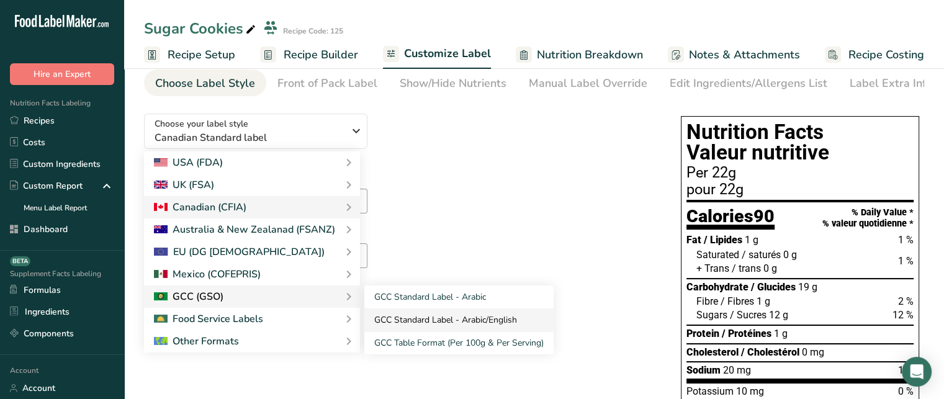
click at [403, 319] on link "GCC Standard Label - Arabic/English" at bounding box center [458, 319] width 189 height 23
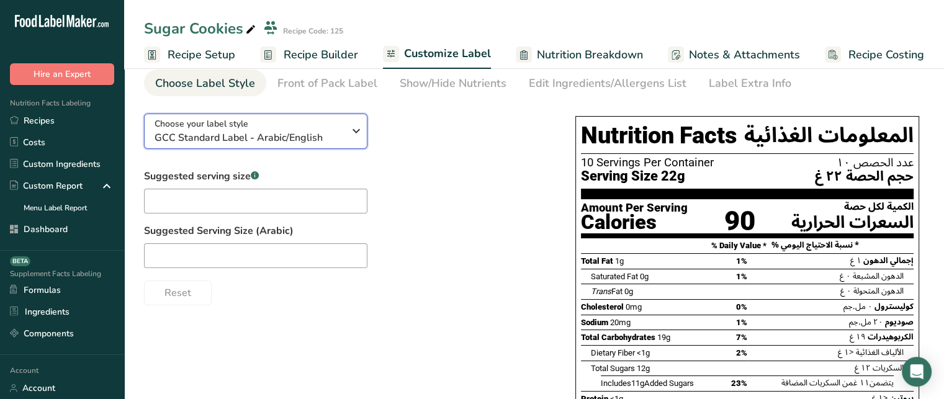
click at [323, 138] on span "GCC Standard Label - Arabic/English" at bounding box center [248, 137] width 189 height 15
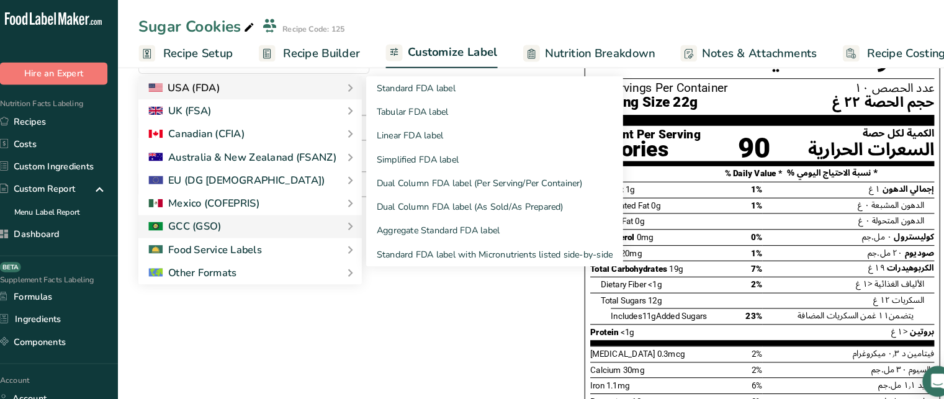
scroll to position [124, 0]
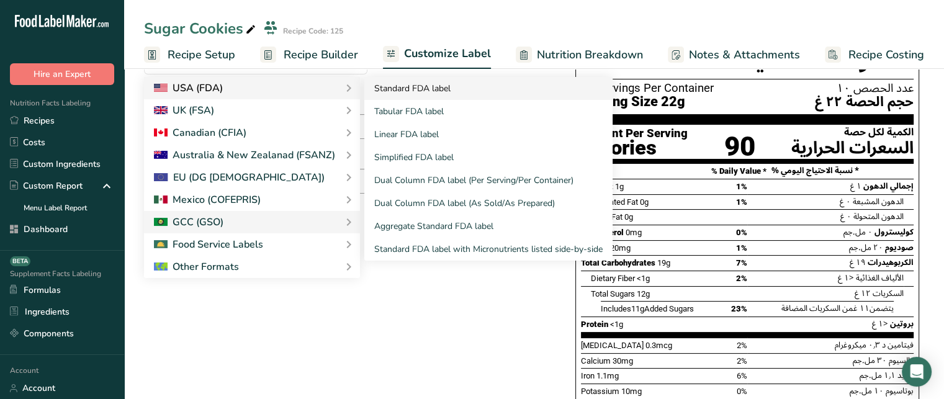
click at [380, 86] on link "Standard FDA label" at bounding box center [488, 88] width 248 height 23
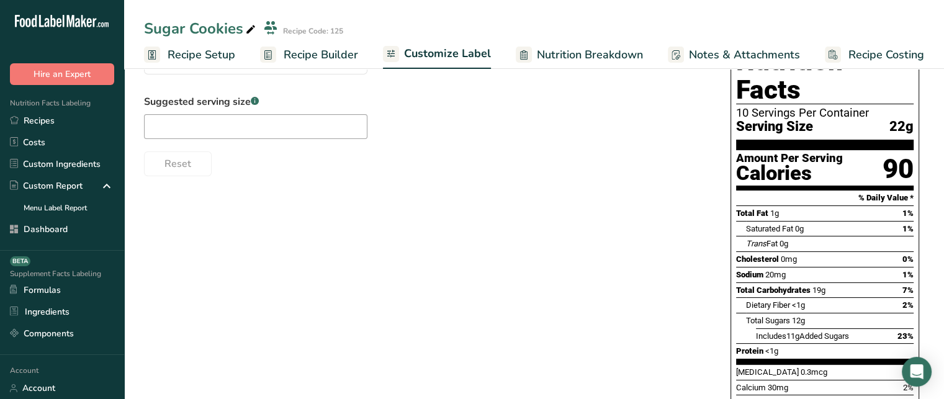
scroll to position [0, 0]
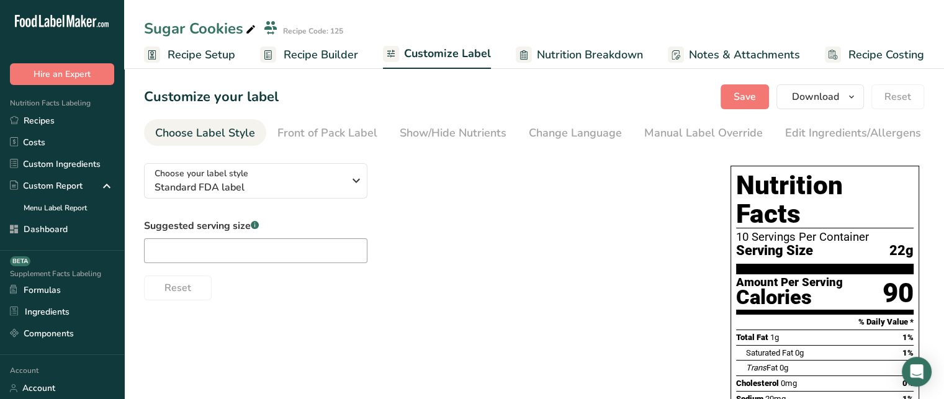
click at [342, 59] on span "Recipe Builder" at bounding box center [321, 55] width 74 height 17
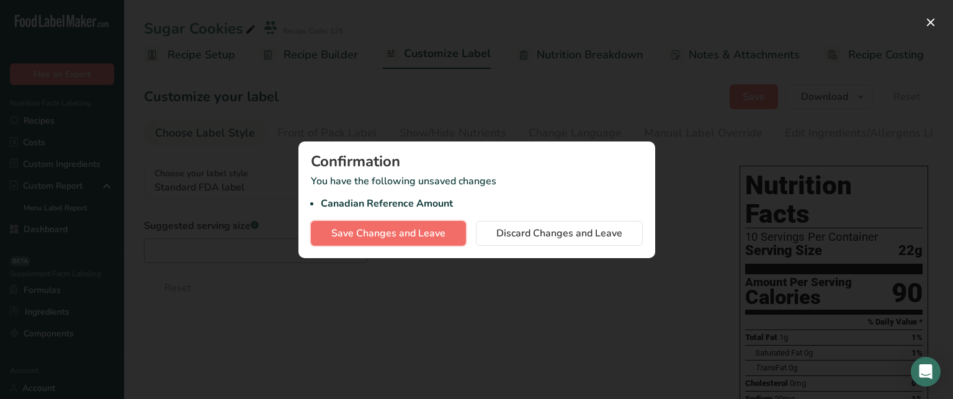
click at [449, 233] on button "Save Changes and Leave" at bounding box center [388, 233] width 155 height 25
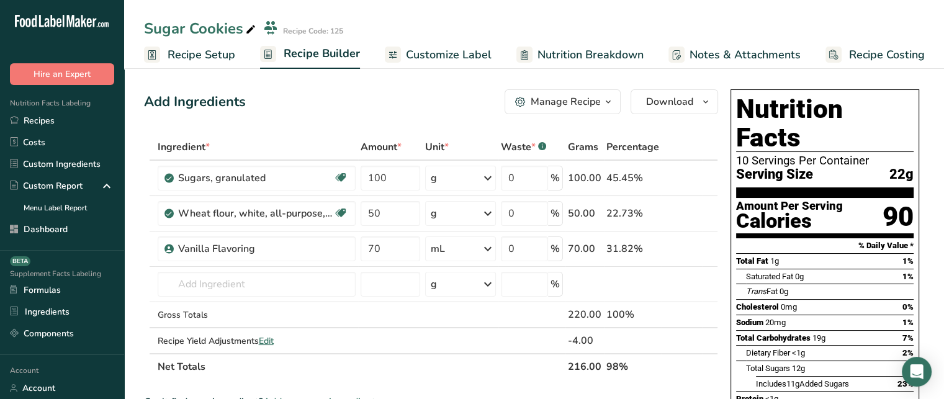
click at [586, 101] on div "Manage Recipe" at bounding box center [565, 101] width 70 height 15
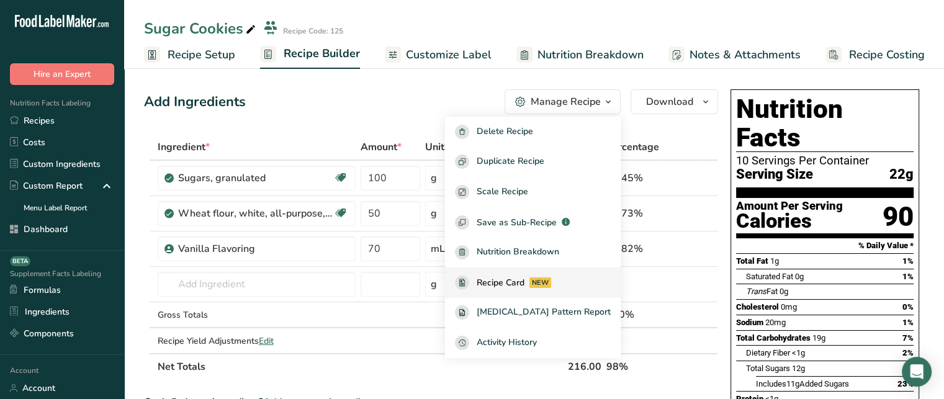
click at [524, 279] on span "Recipe Card" at bounding box center [501, 282] width 48 height 13
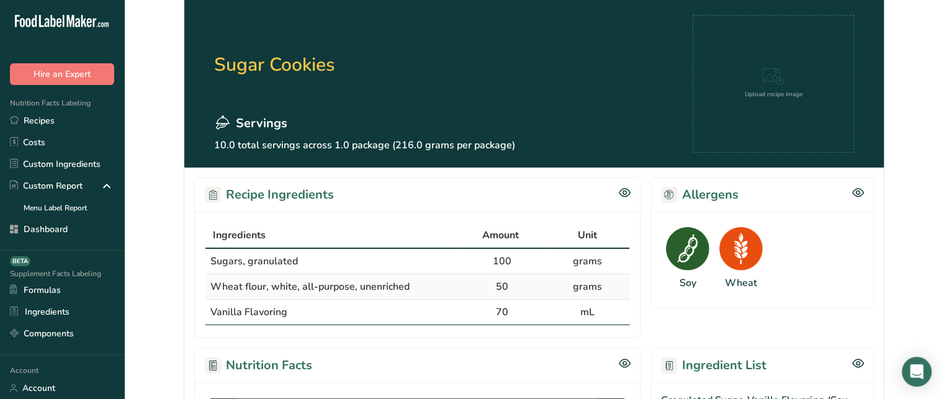
scroll to position [36, 0]
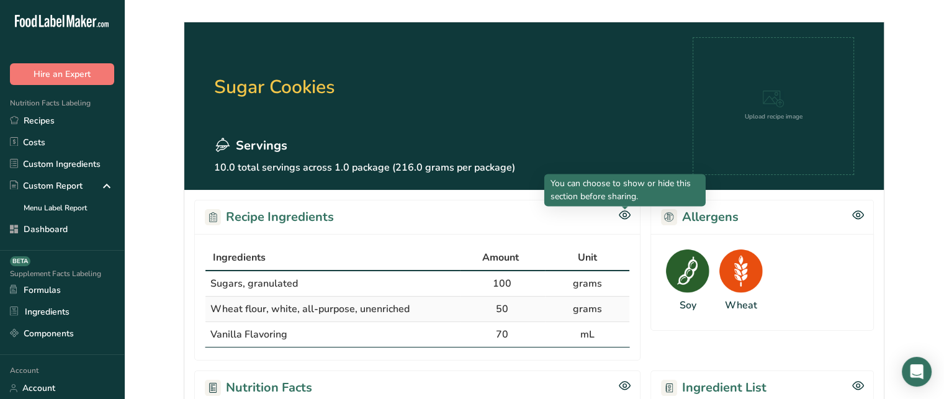
click at [624, 214] on icon at bounding box center [625, 215] width 12 height 11
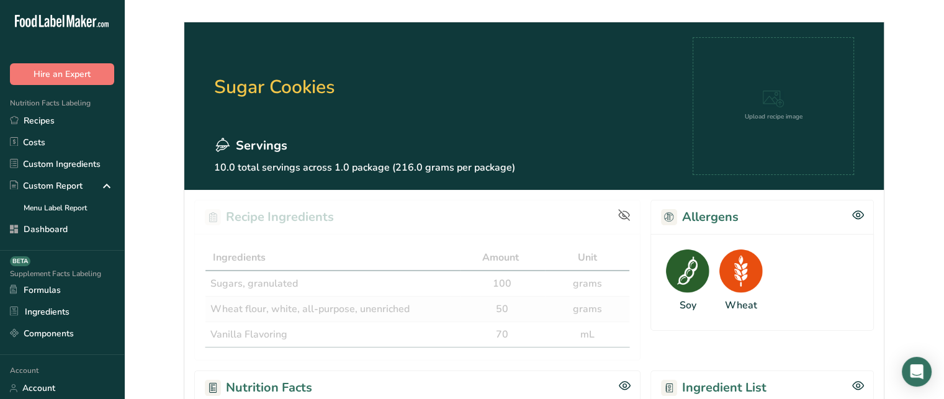
click at [624, 214] on icon at bounding box center [624, 215] width 11 height 11
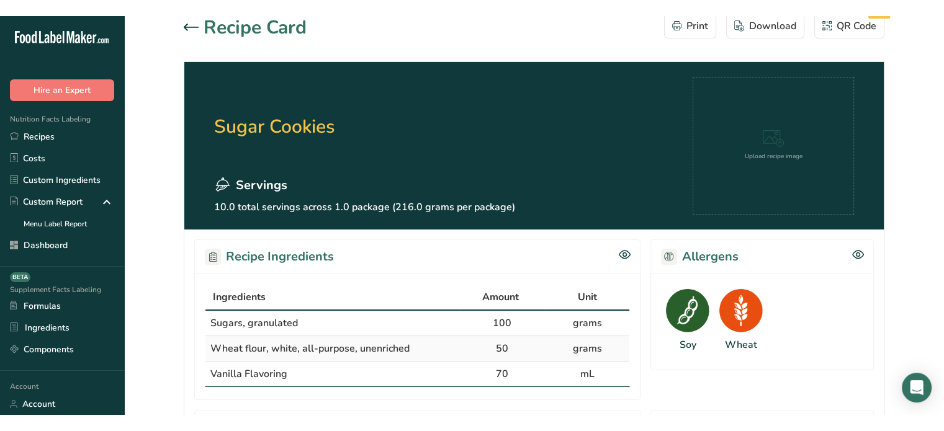
scroll to position [0, 0]
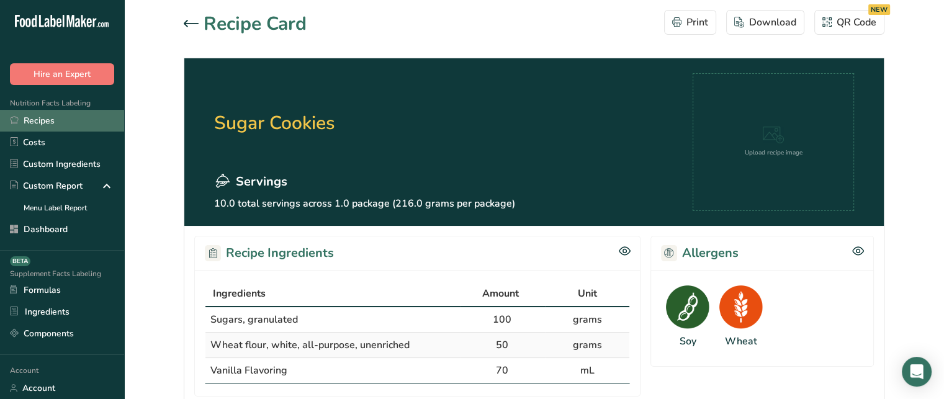
click at [92, 126] on link "Recipes" at bounding box center [62, 121] width 124 height 22
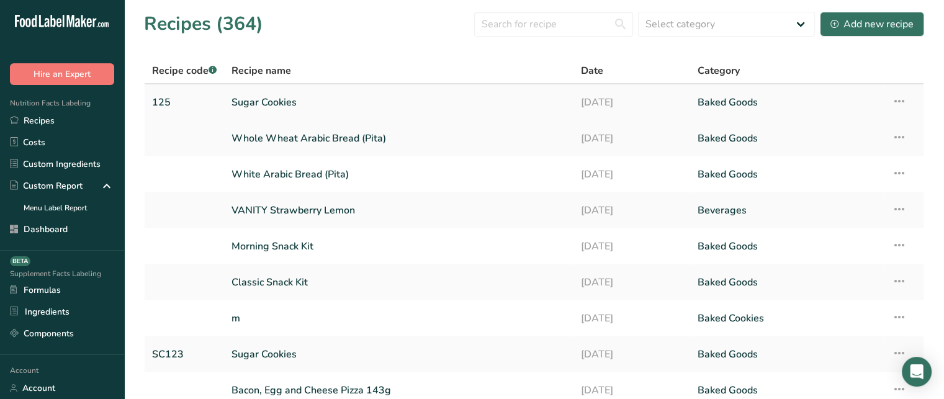
click at [234, 99] on link "Sugar Cookies" at bounding box center [398, 102] width 334 height 26
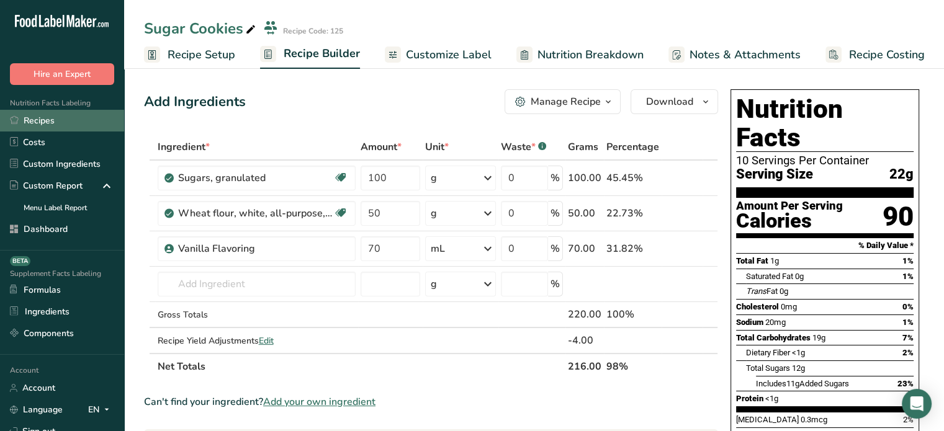
click at [78, 121] on link "Recipes" at bounding box center [62, 121] width 124 height 22
